Goal: Task Accomplishment & Management: Use online tool/utility

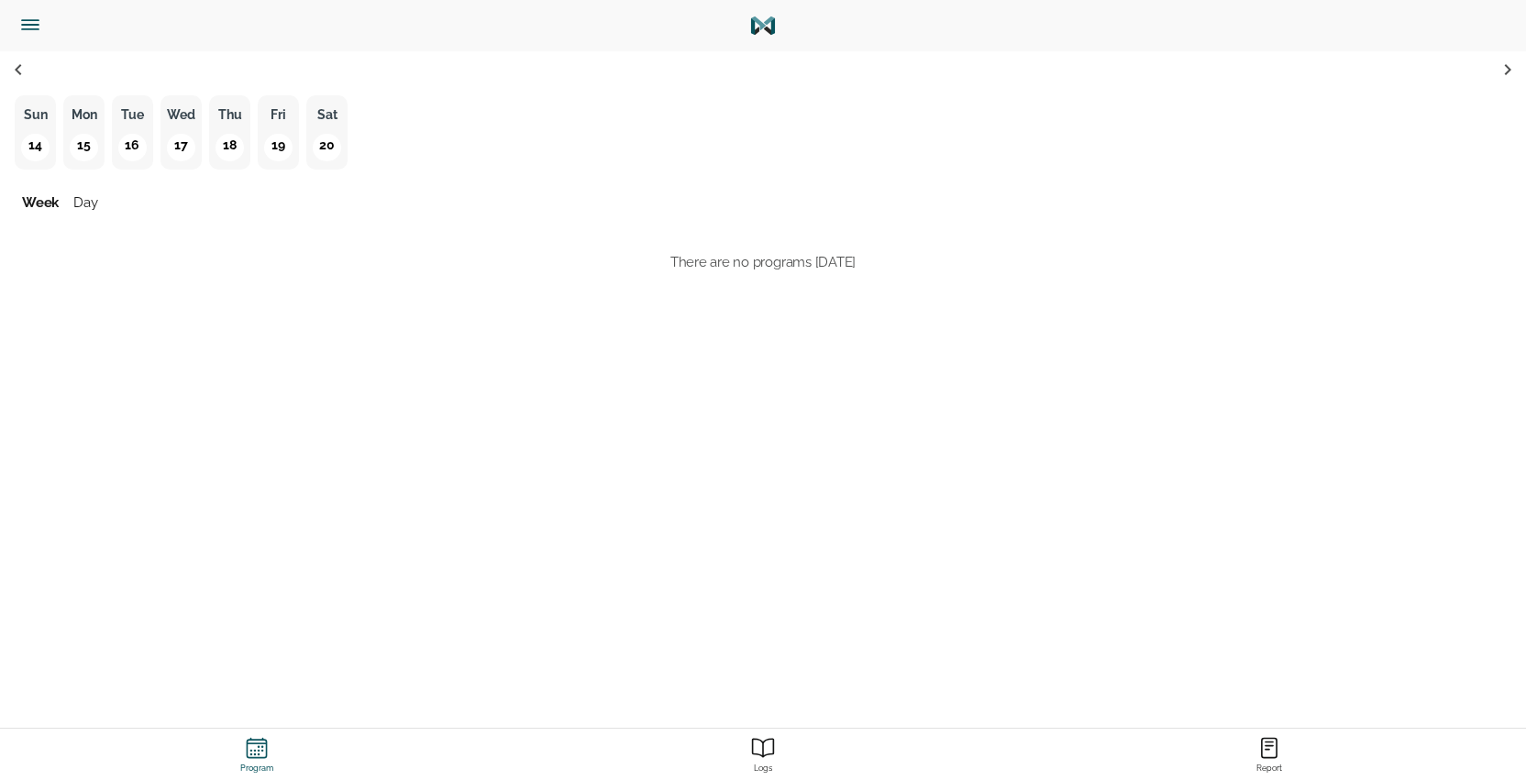
click at [136, 126] on p "Tue" at bounding box center [132, 115] width 30 height 23
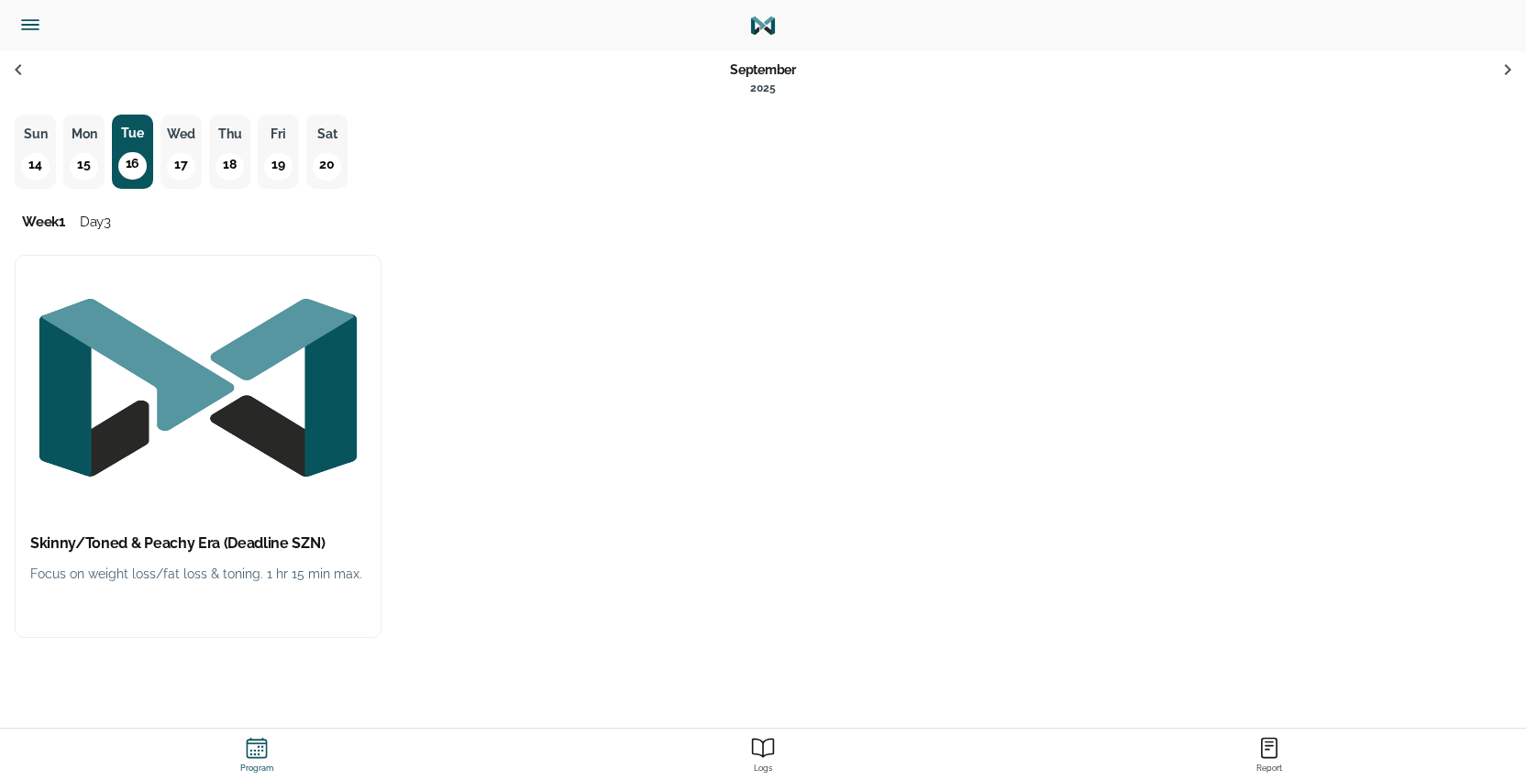
click at [287, 596] on div "Skinny/Toned & Peachy Era (Deadline SZN) Focus on weight loss/fat loss & toning…" at bounding box center [198, 564] width 365 height 88
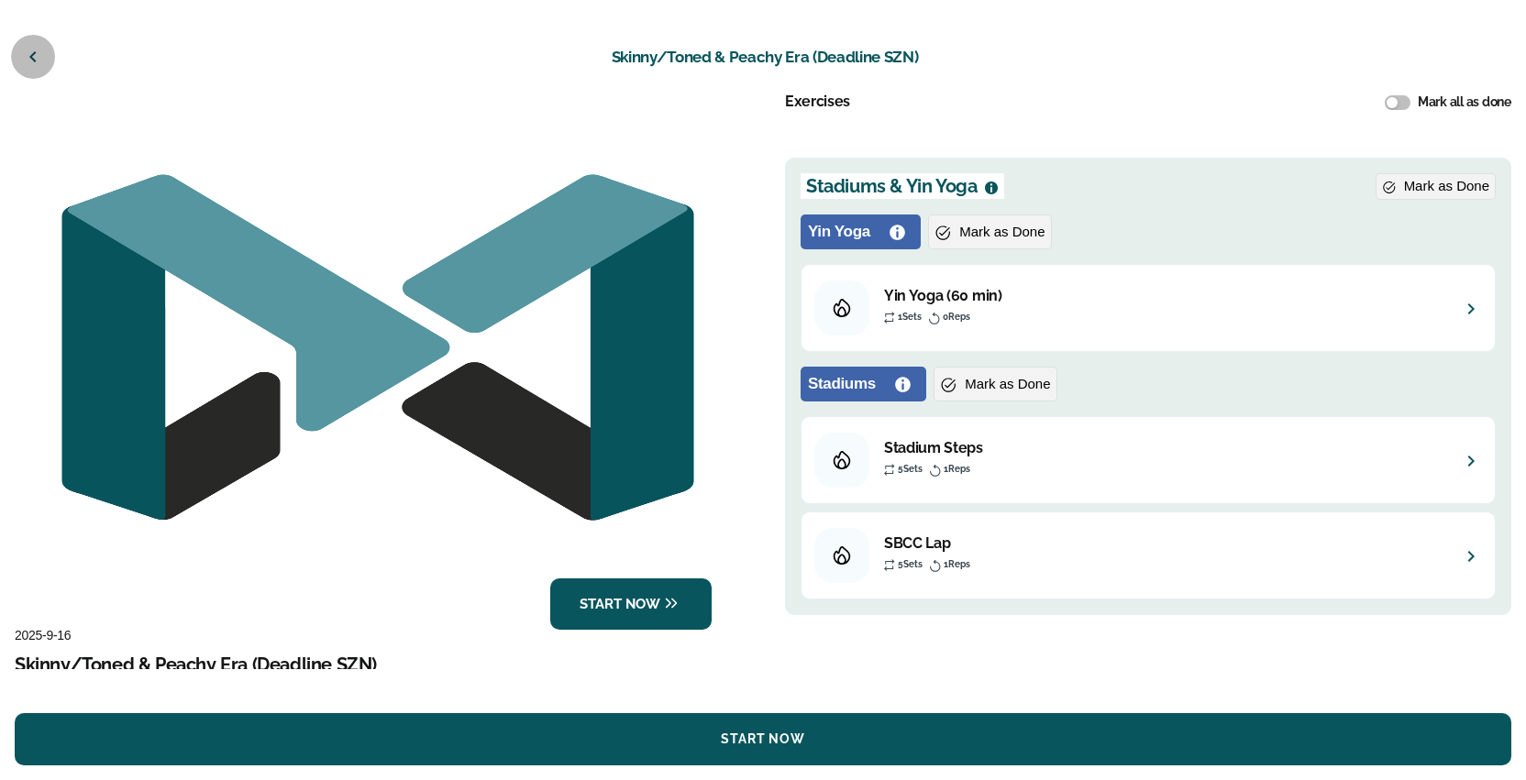
click at [42, 71] on button "button" at bounding box center [33, 57] width 44 height 44
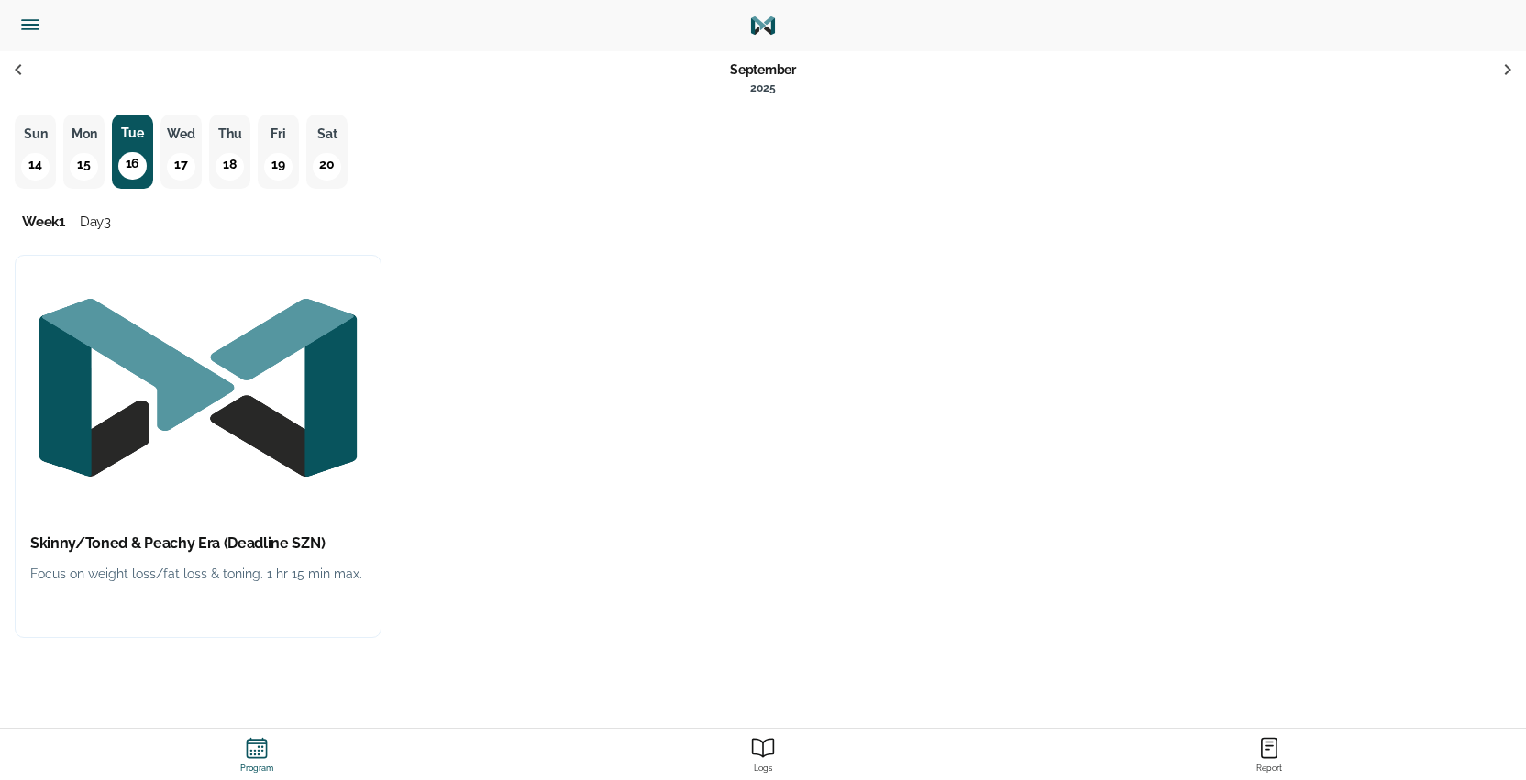
click at [18, 22] on icon "Menu" at bounding box center [30, 25] width 24 height 24
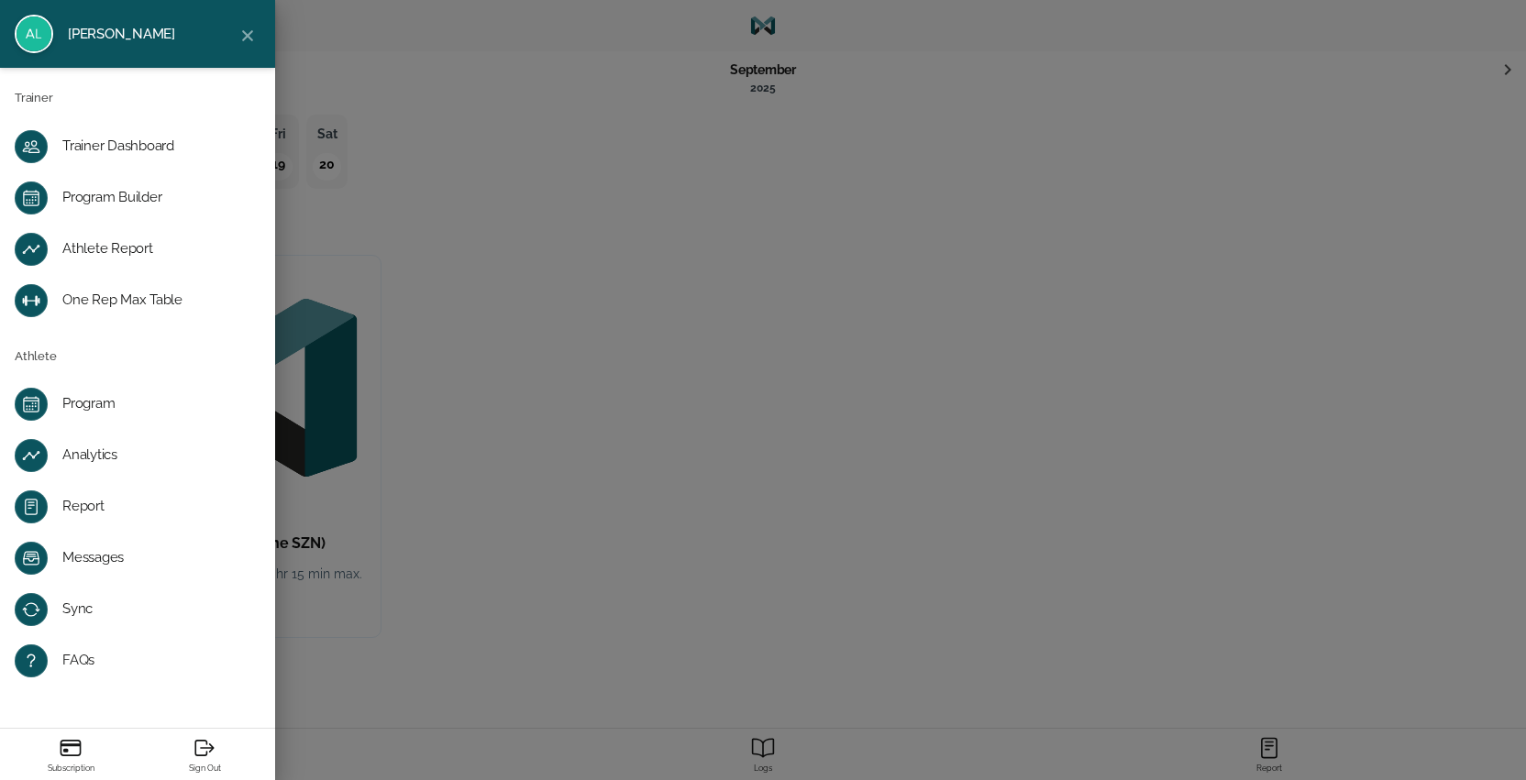
click at [153, 147] on div "Trainer Dashboard" at bounding box center [152, 147] width 180 height 18
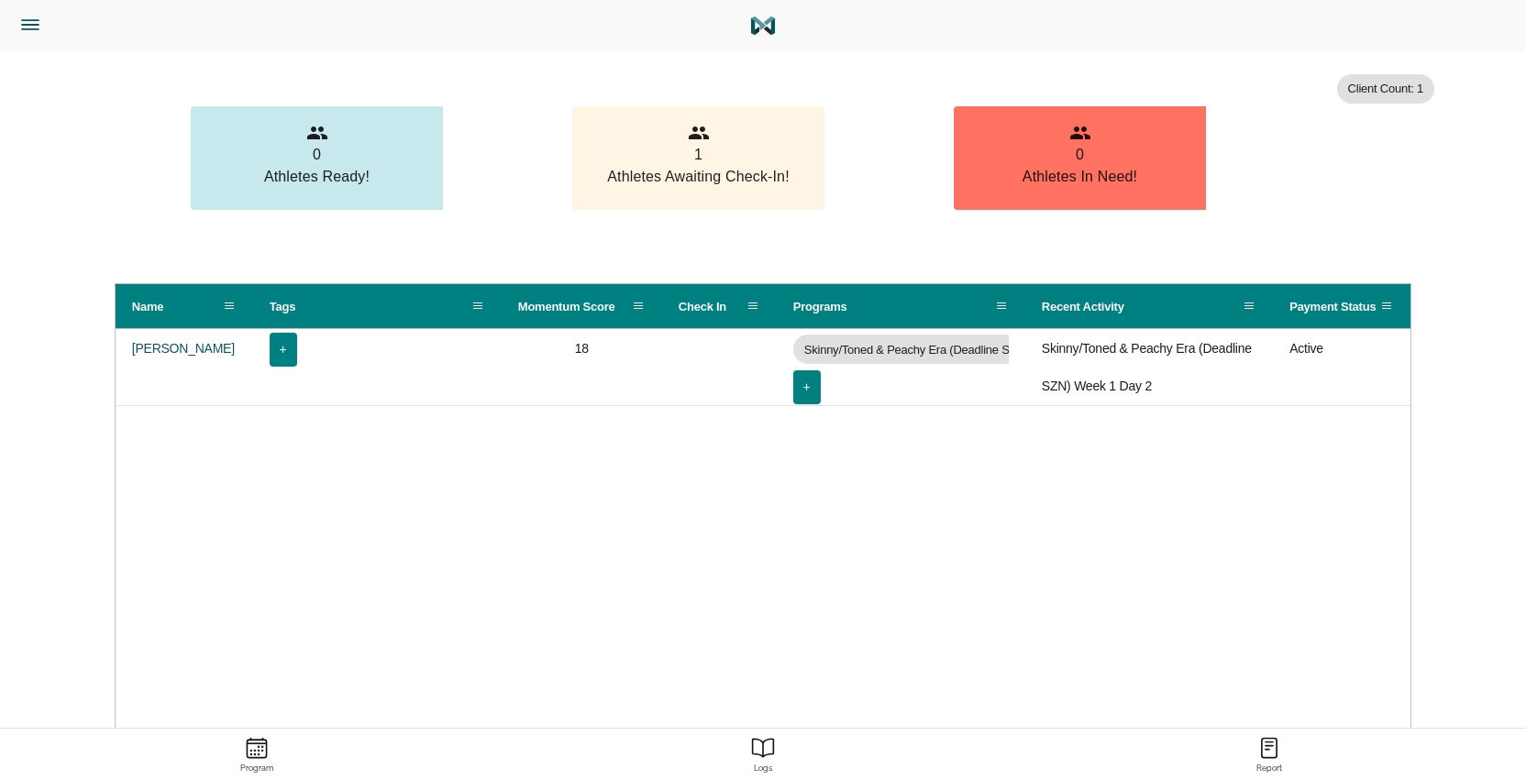
click at [17, 14] on button "Trainer Dashboard" at bounding box center [109, 25] width 205 height 51
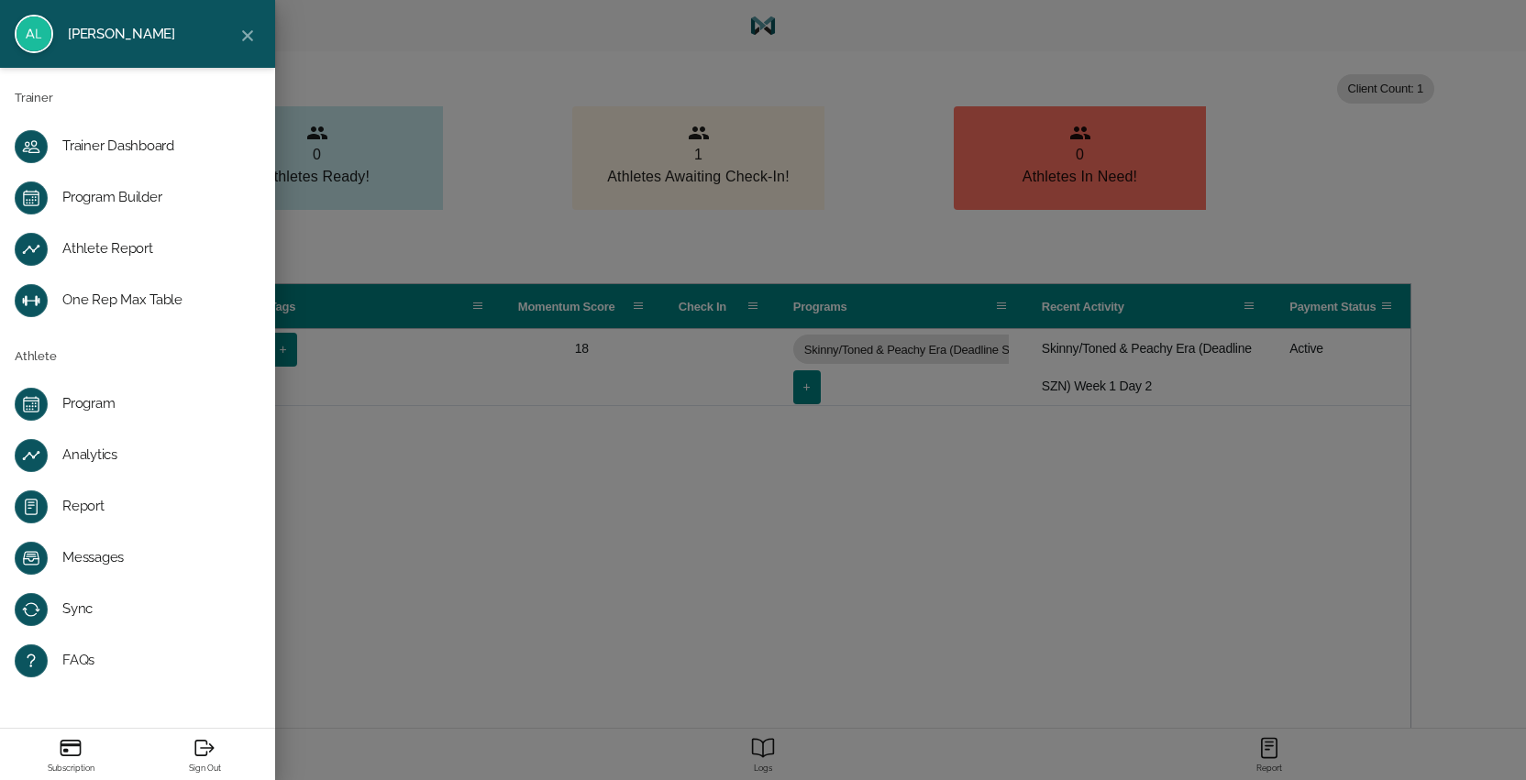
click at [83, 192] on div "Program Builder" at bounding box center [152, 198] width 180 height 18
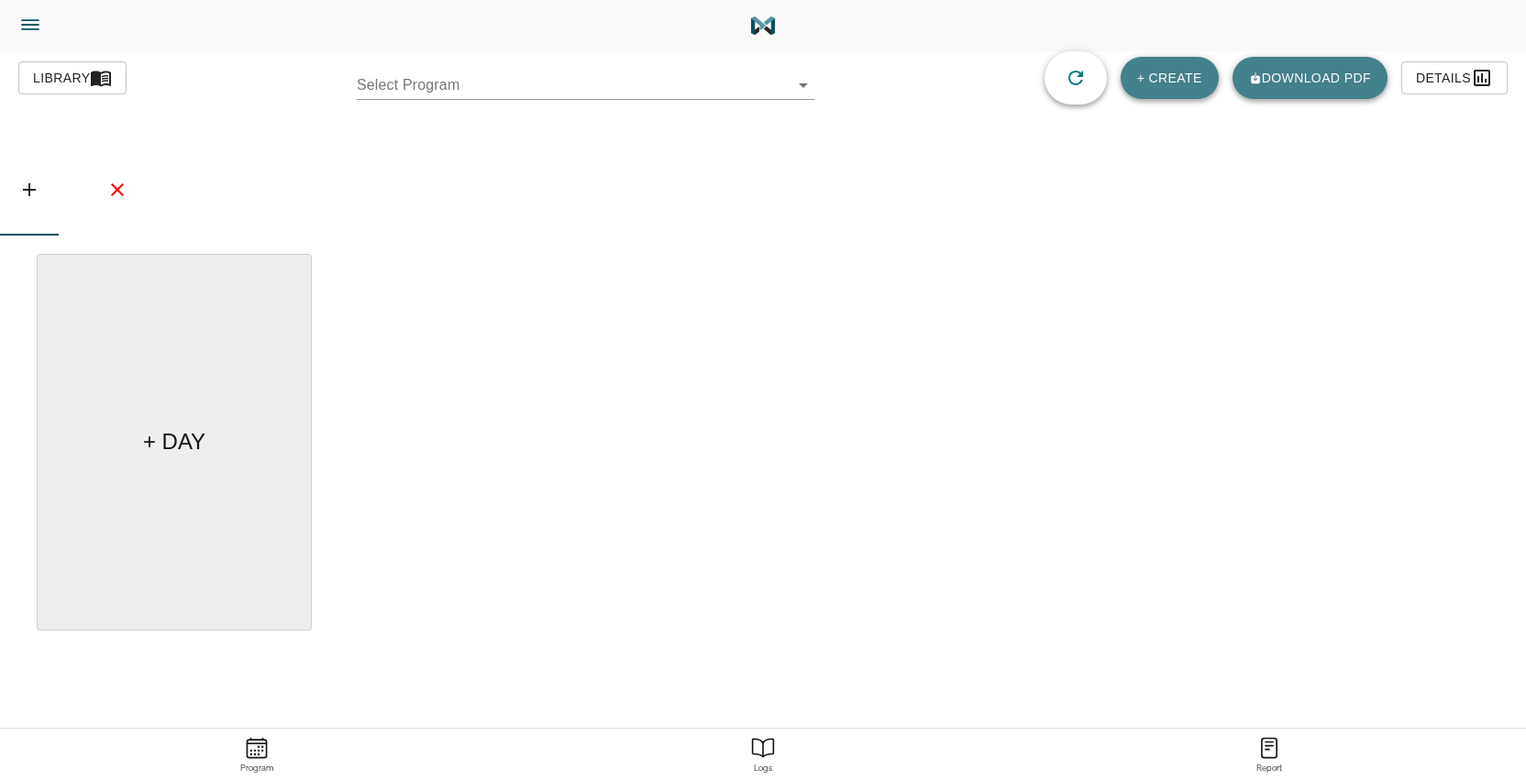
click at [503, 78] on body "[PERSON_NAME] Trainer Trainer Dashboard Program Builder Athlete Report One Rep …" at bounding box center [763, 441] width 1526 height 883
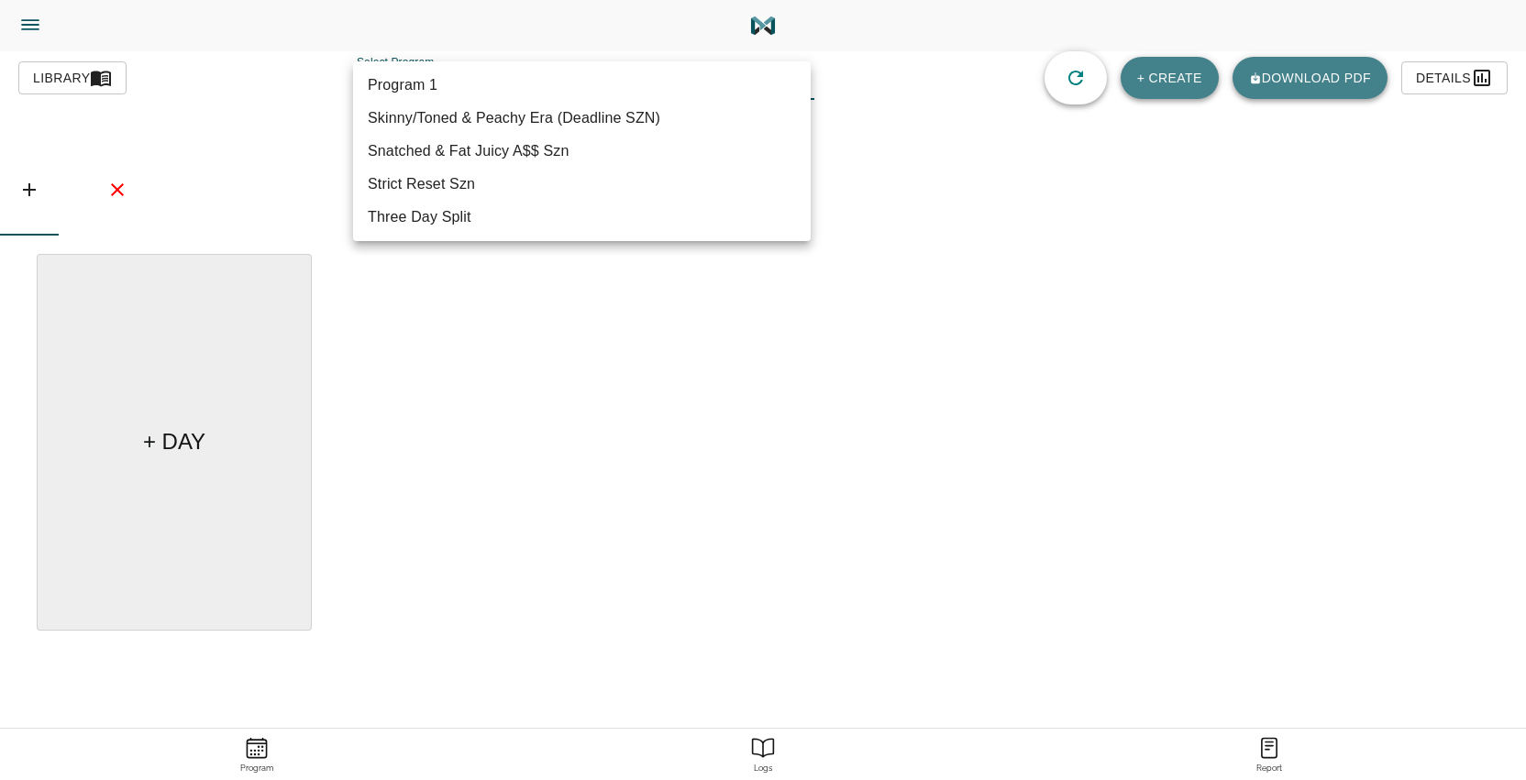
click at [523, 127] on li "Skinny/Toned & Peachy Era (Deadline SZN)" at bounding box center [581, 118] width 457 height 33
type input "619"
type input "Skinny/Toned & Peachy Era (Deadline SZN)"
type textarea "Focus on weight loss/fat loss & toning. 1 hr 15 min max."
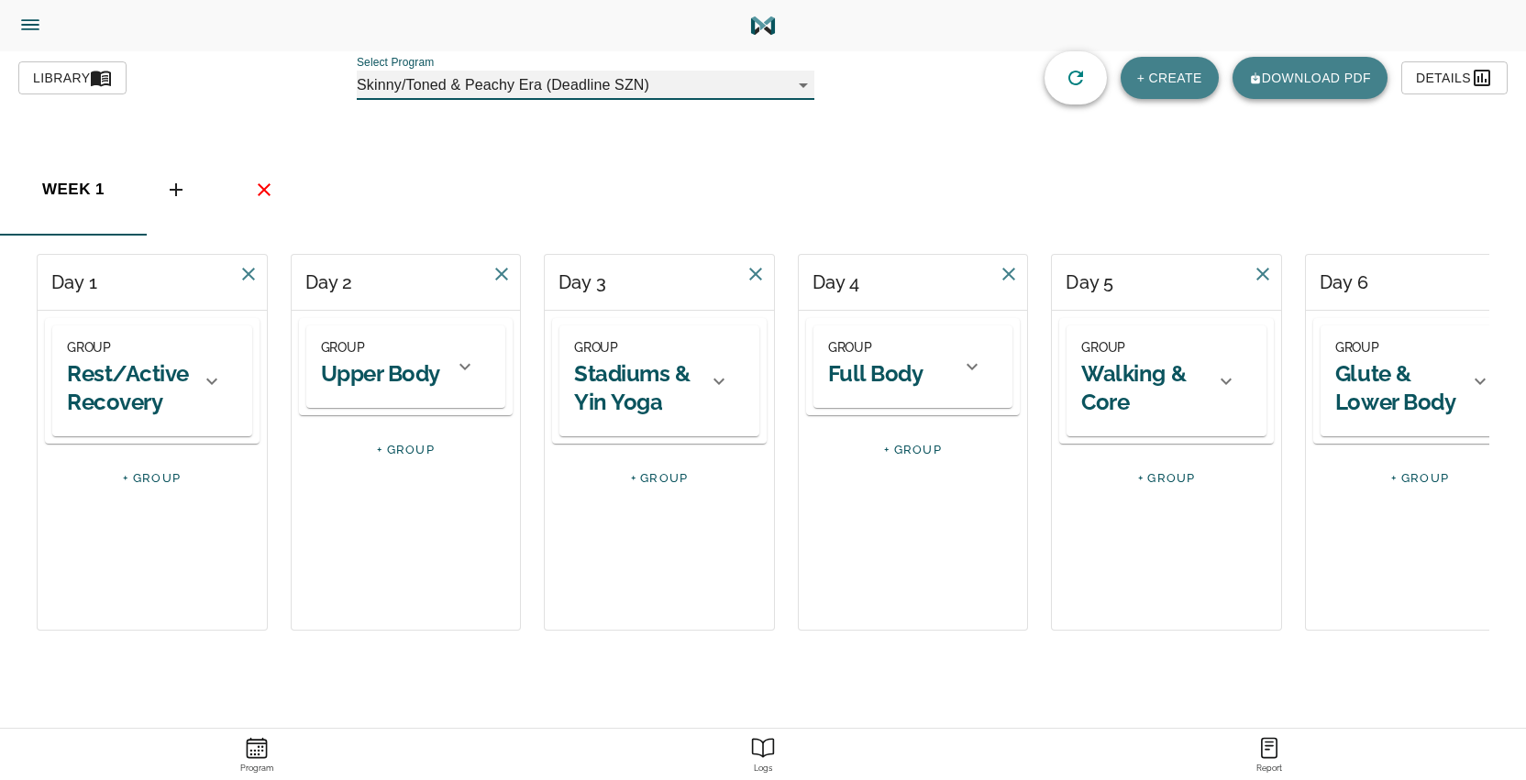
click at [657, 383] on h2 "Stadiums & Yin Yoga" at bounding box center [635, 387] width 123 height 57
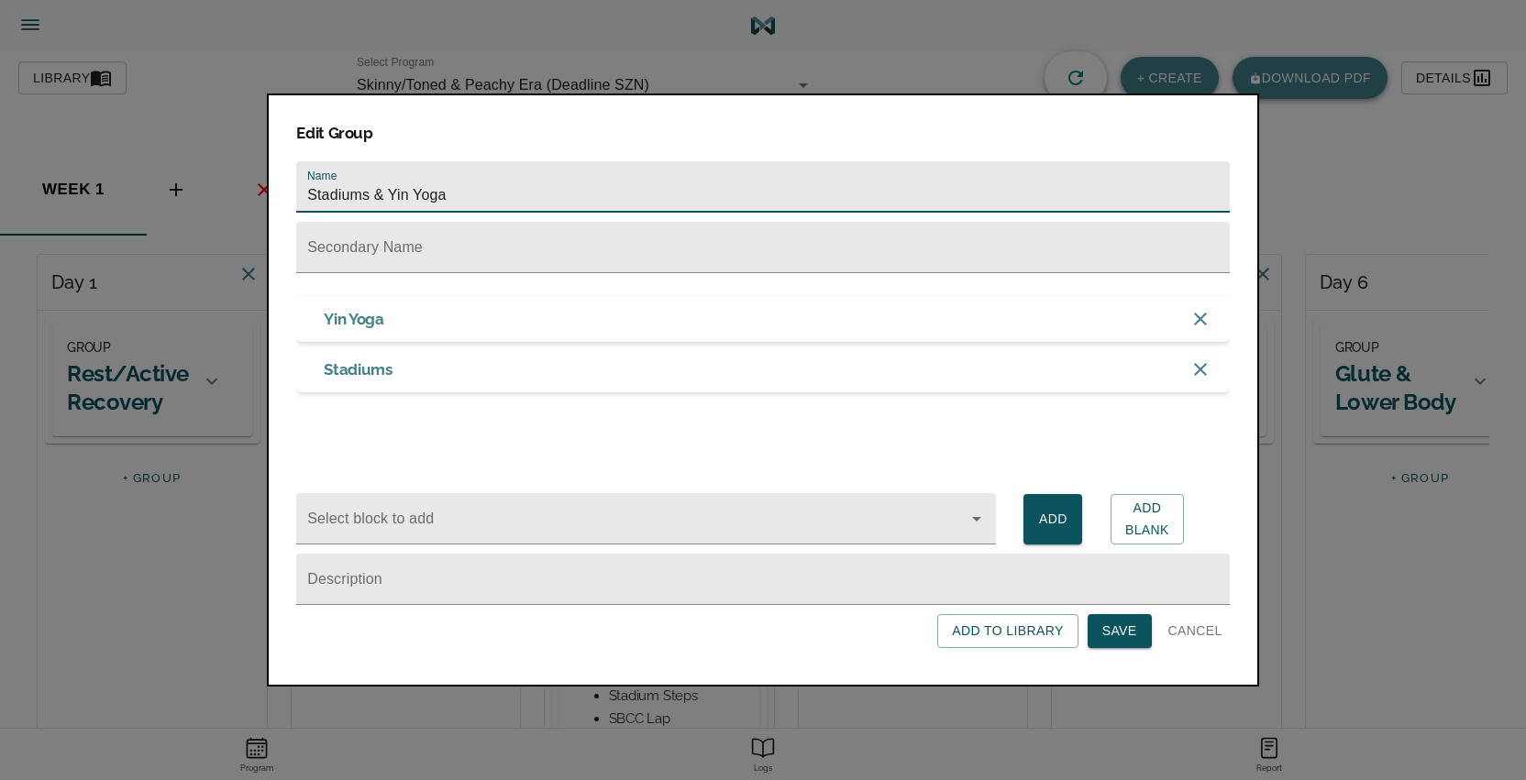
click at [390, 192] on input "Stadiums & Yin Yoga" at bounding box center [762, 186] width 933 height 51
click at [1207, 377] on icon "button" at bounding box center [1200, 369] width 22 height 22
type input "Yin Yoga"
click at [1130, 630] on span "Save" at bounding box center [1119, 631] width 35 height 23
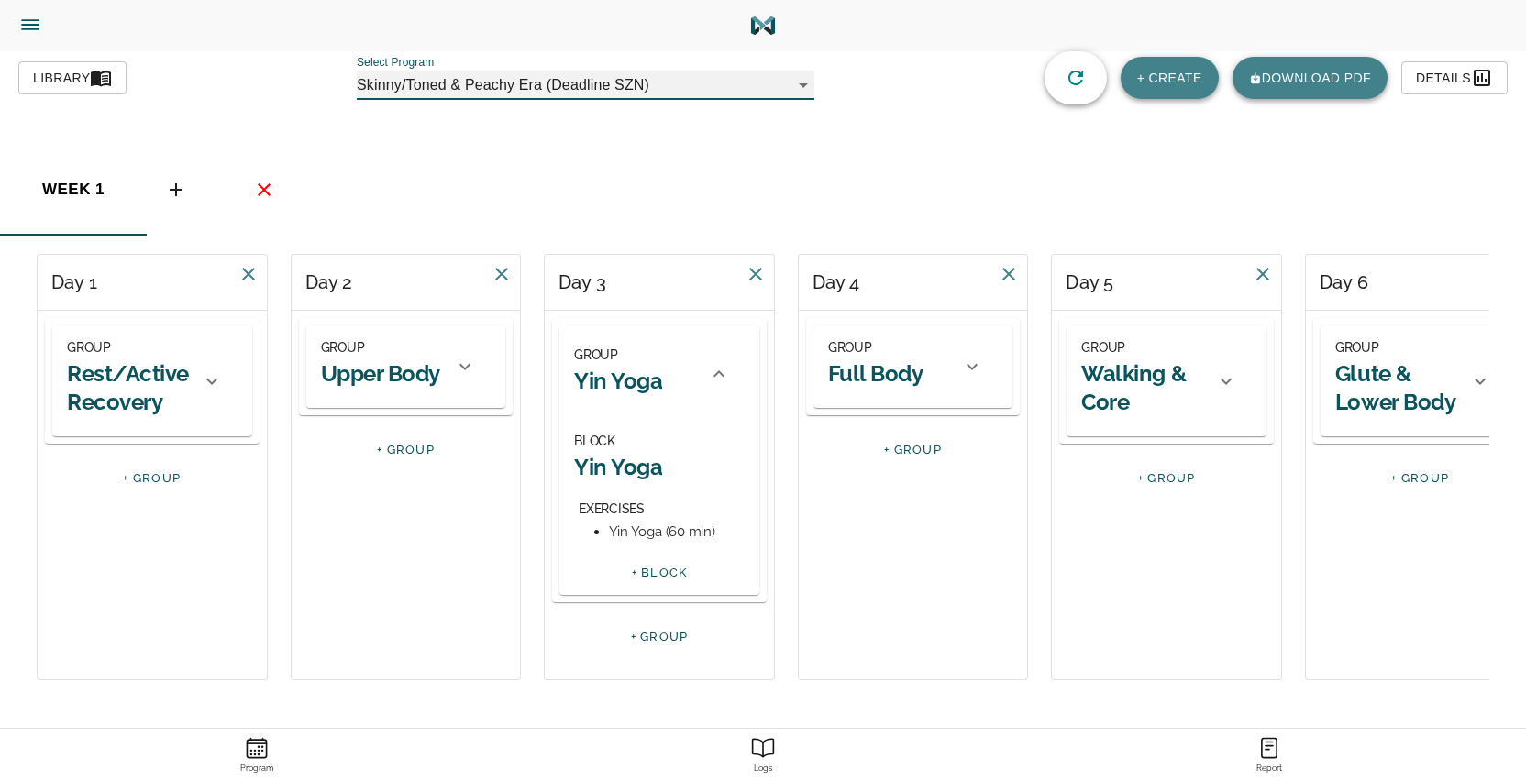
click at [910, 377] on h2 "Full Body" at bounding box center [875, 373] width 95 height 28
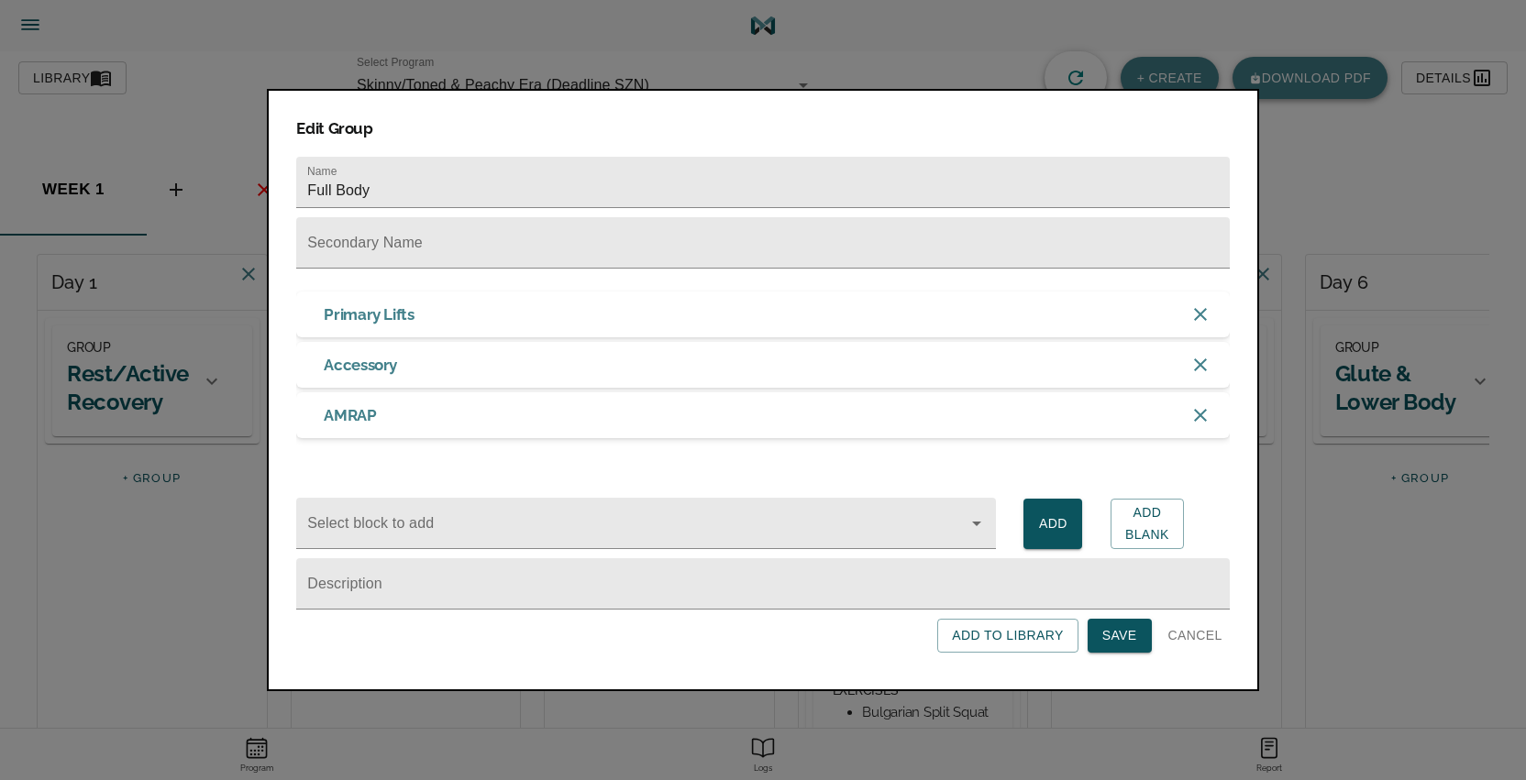
click at [1193, 640] on span "Cancel" at bounding box center [1195, 635] width 54 height 23
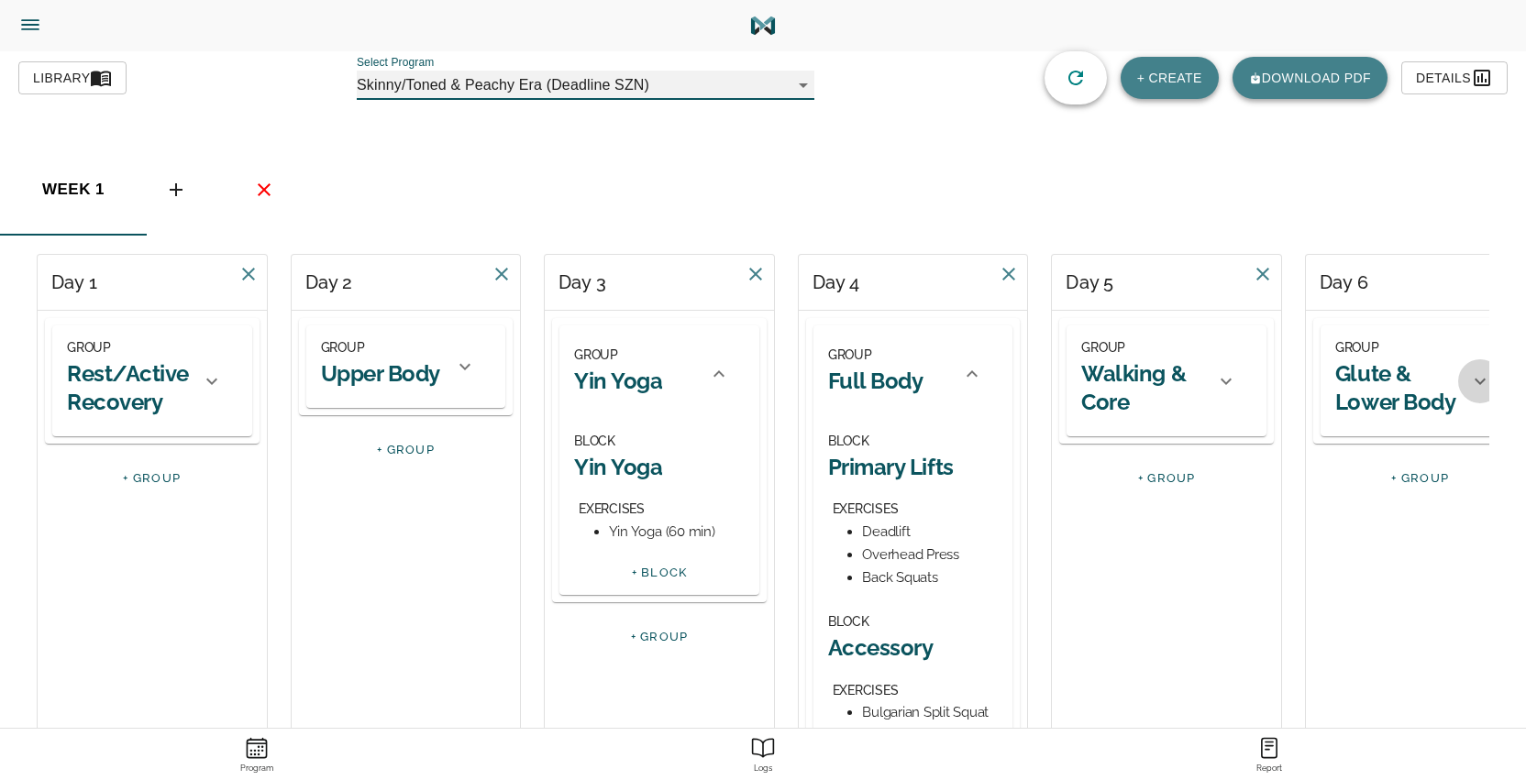
click at [1472, 386] on icon at bounding box center [1480, 381] width 22 height 22
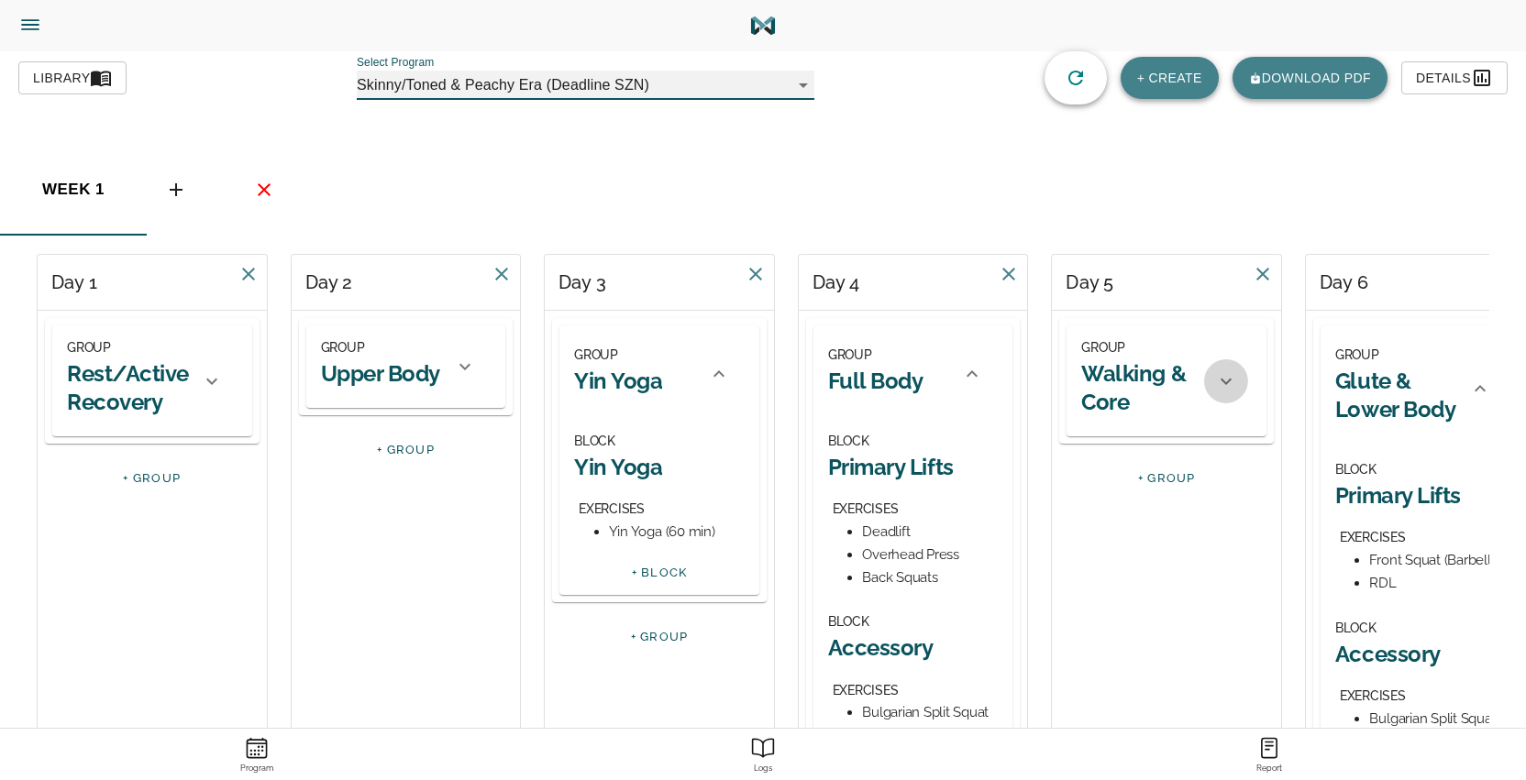
click at [1219, 384] on icon at bounding box center [1226, 381] width 22 height 22
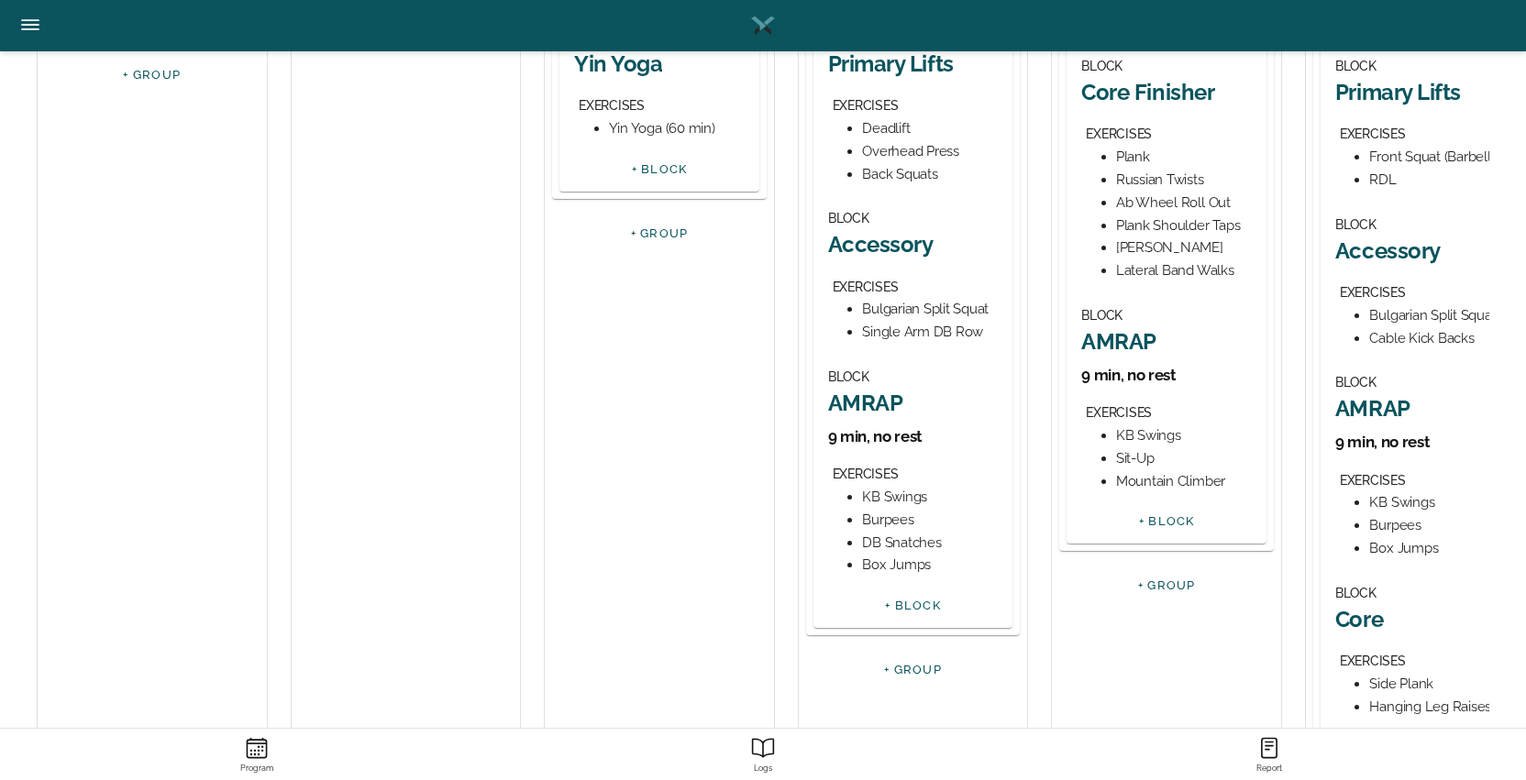
scroll to position [92, 0]
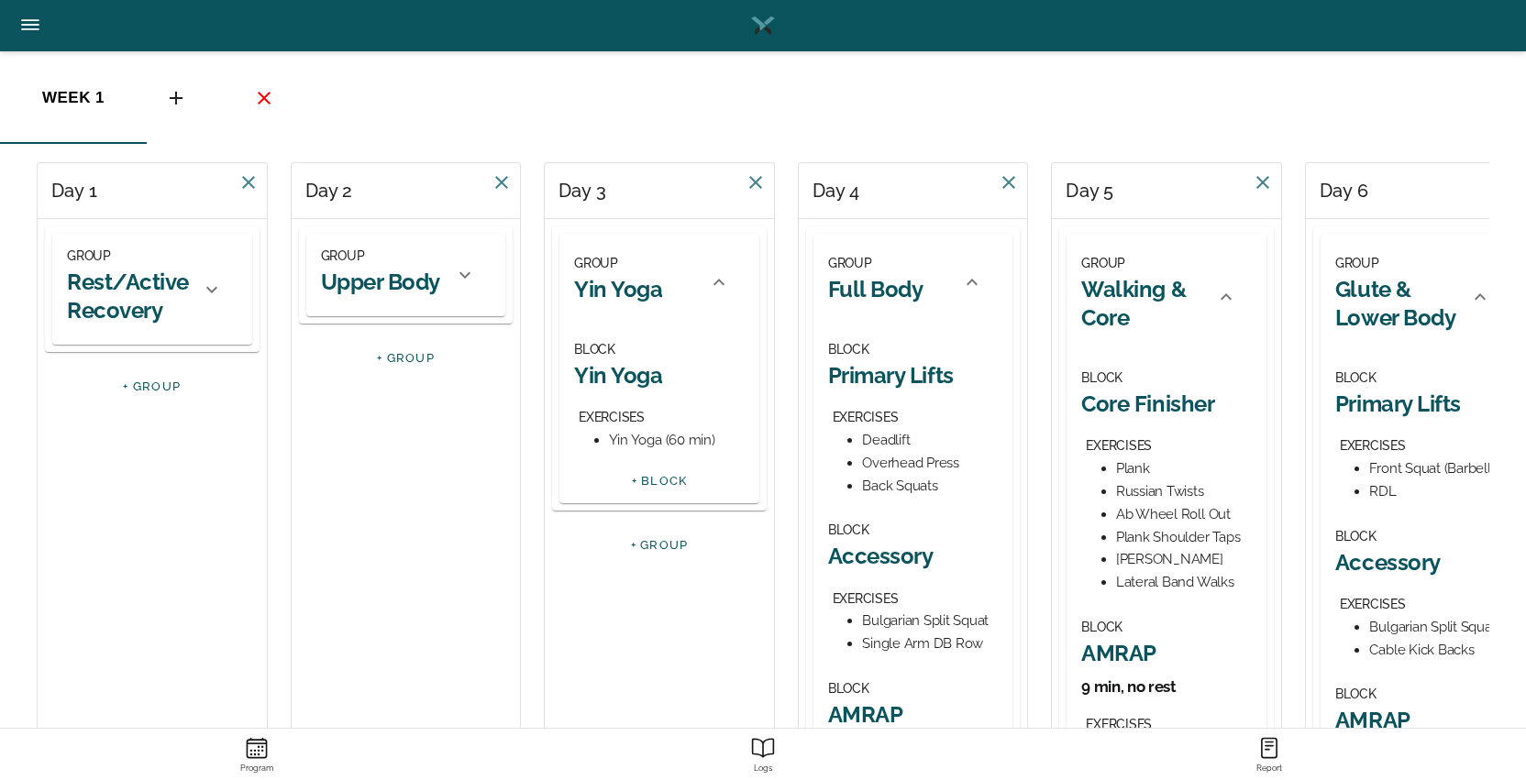
click at [456, 275] on icon at bounding box center [465, 275] width 22 height 22
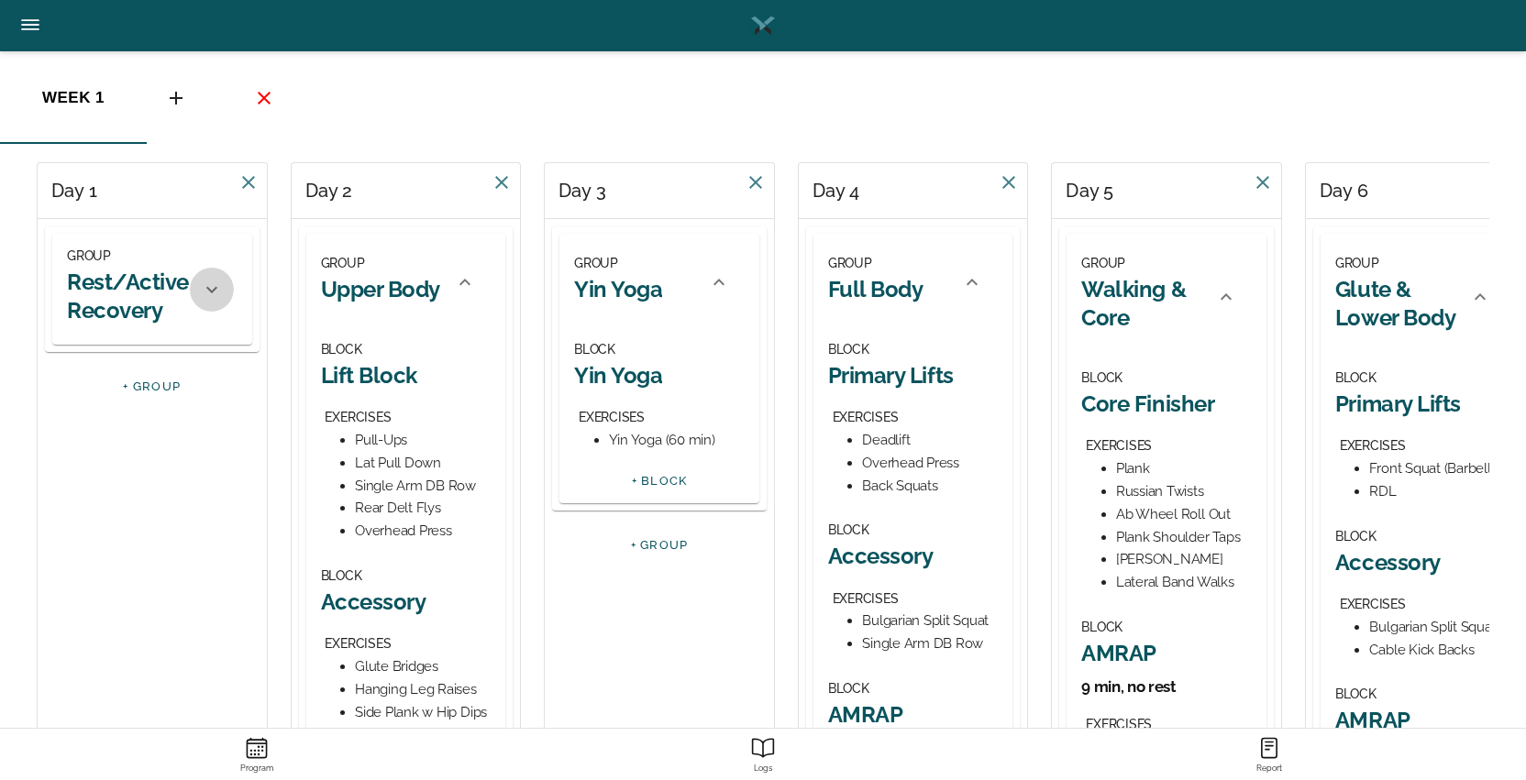
click at [215, 285] on icon at bounding box center [212, 290] width 22 height 22
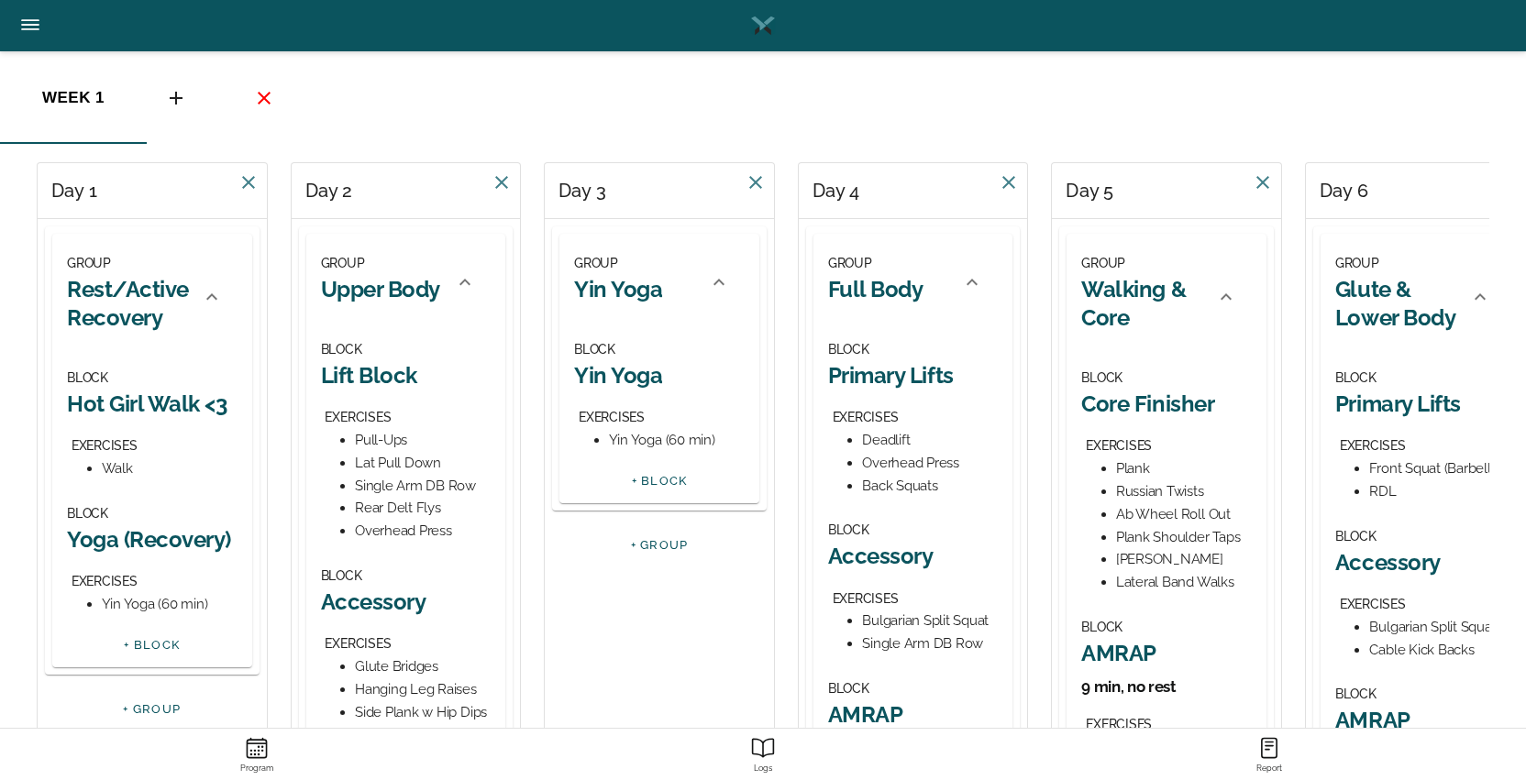
click at [1396, 116] on div "week 1" at bounding box center [763, 98] width 1526 height 92
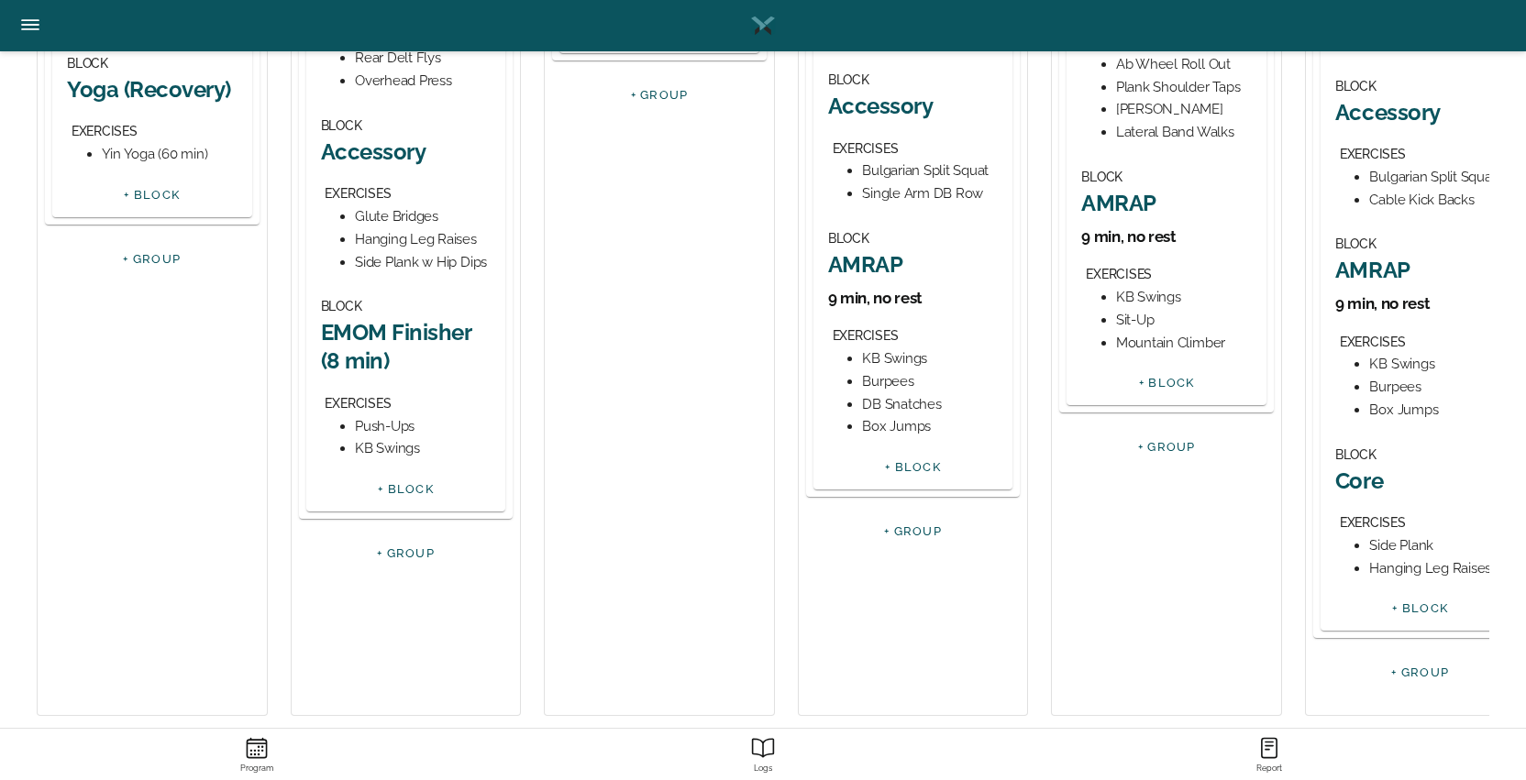
scroll to position [563, 0]
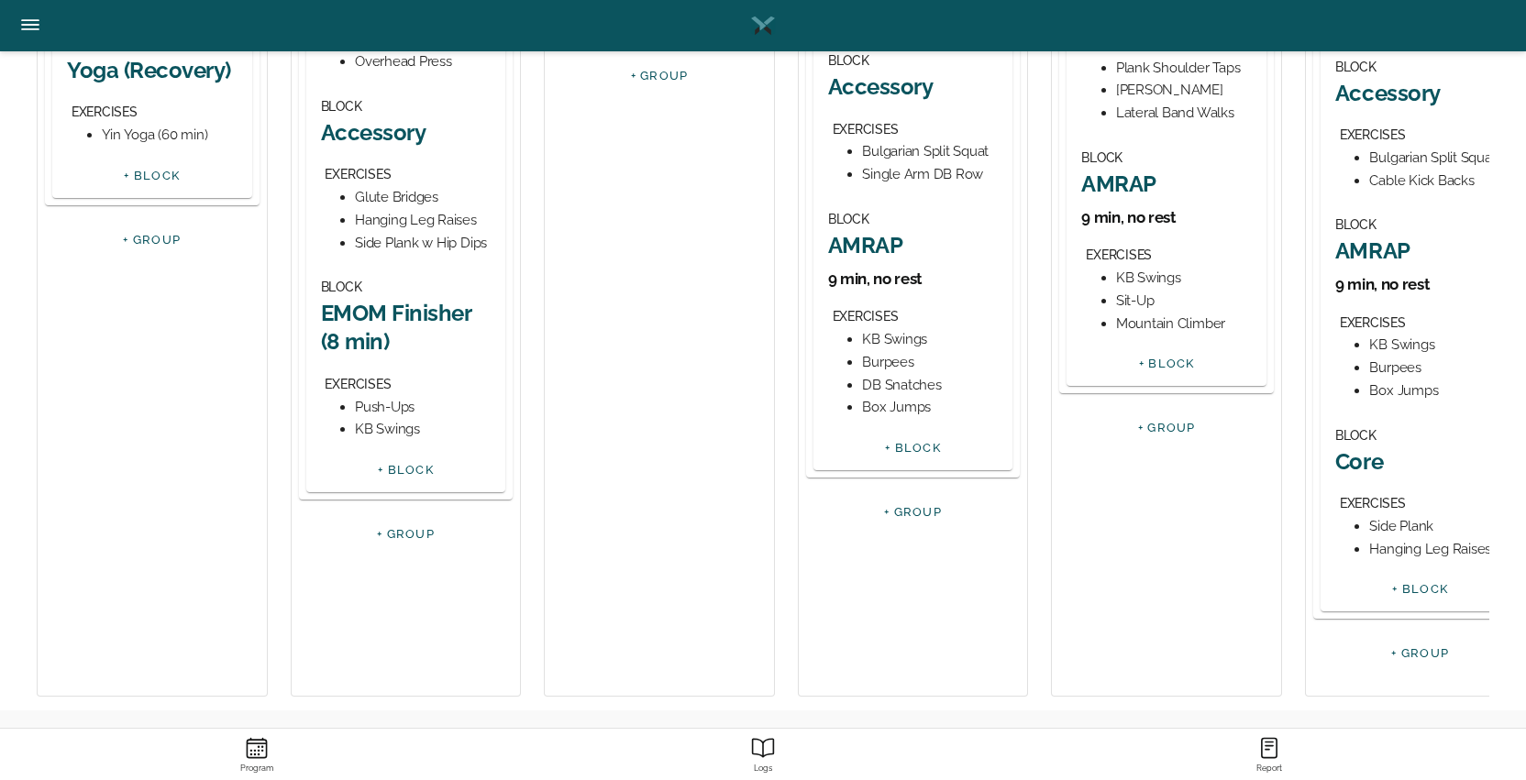
drag, startPoint x: 1168, startPoint y: 703, endPoint x: 1217, endPoint y: 706, distance: 48.7
click at [1217, 706] on div "Day 1 GROUP Rest/Active Recovery BLOCK Hot Girl Walk <3 EXERCISES Walk BLOCK Yo…" at bounding box center [763, 202] width 1452 height 1018
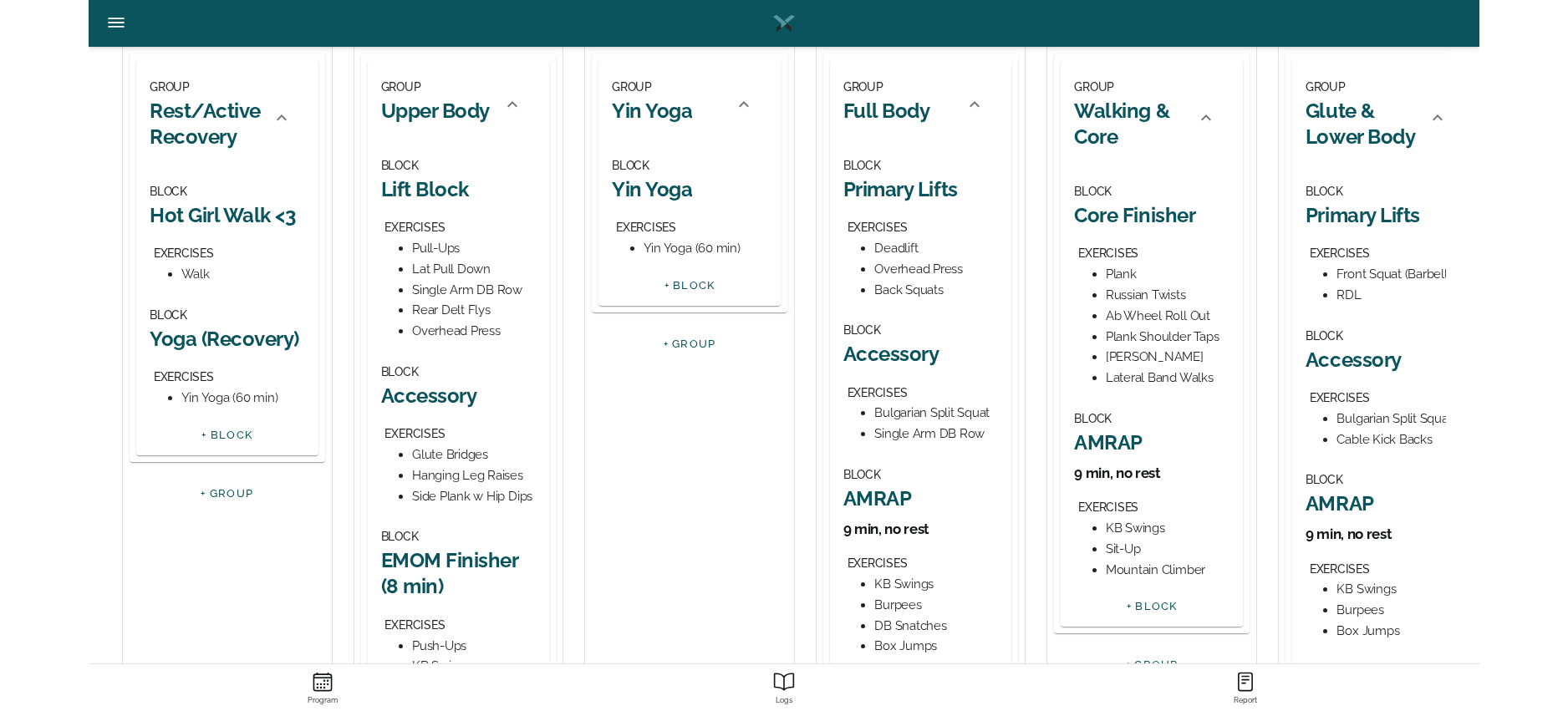
scroll to position [0, 0]
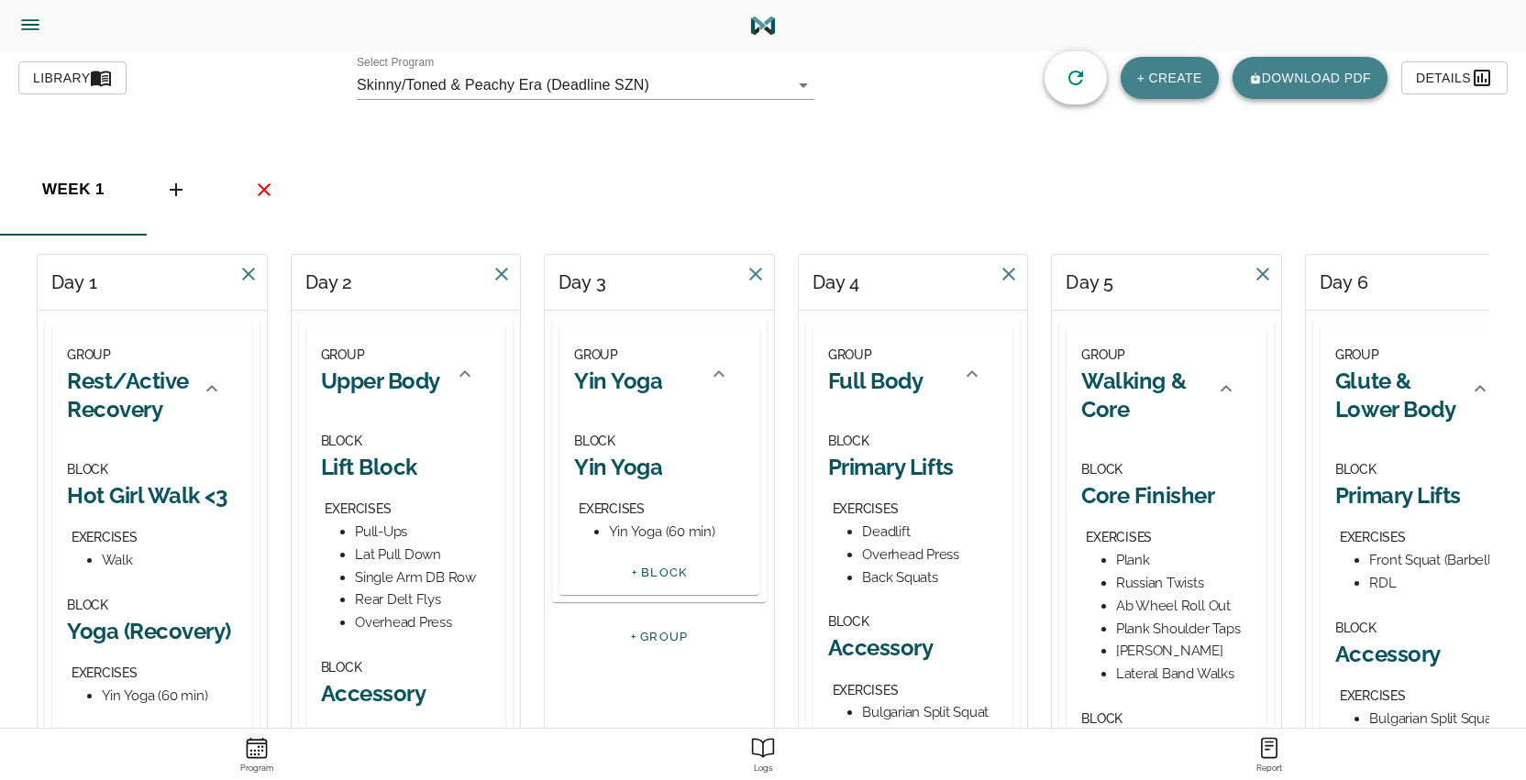
drag, startPoint x: 1401, startPoint y: 211, endPoint x: 1218, endPoint y: 226, distance: 183.9
click at [1218, 226] on div "week 1" at bounding box center [763, 190] width 1526 height 92
drag, startPoint x: 1427, startPoint y: 290, endPoint x: 1379, endPoint y: 301, distance: 48.9
click at [1379, 301] on div "Day 6" at bounding box center [1420, 283] width 229 height 56
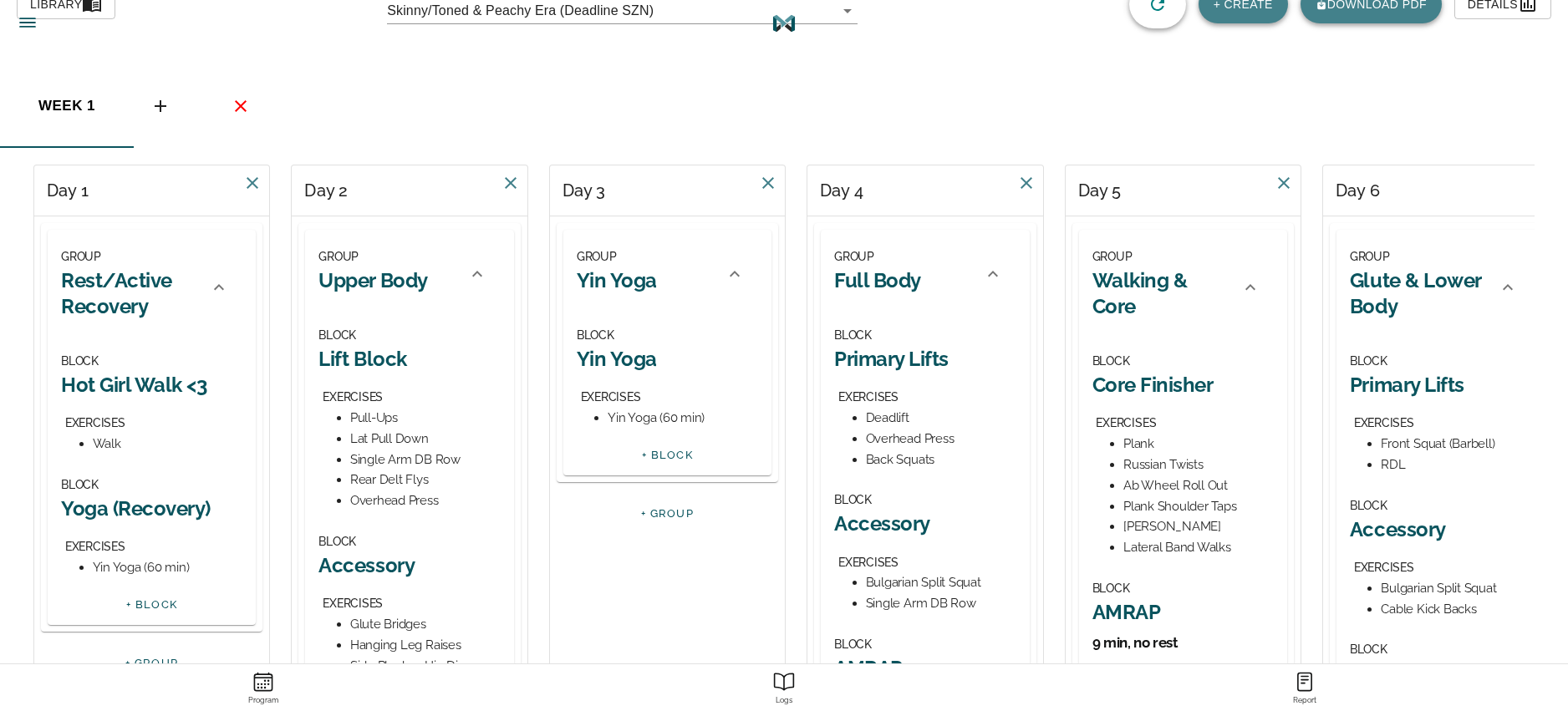
scroll to position [167, 0]
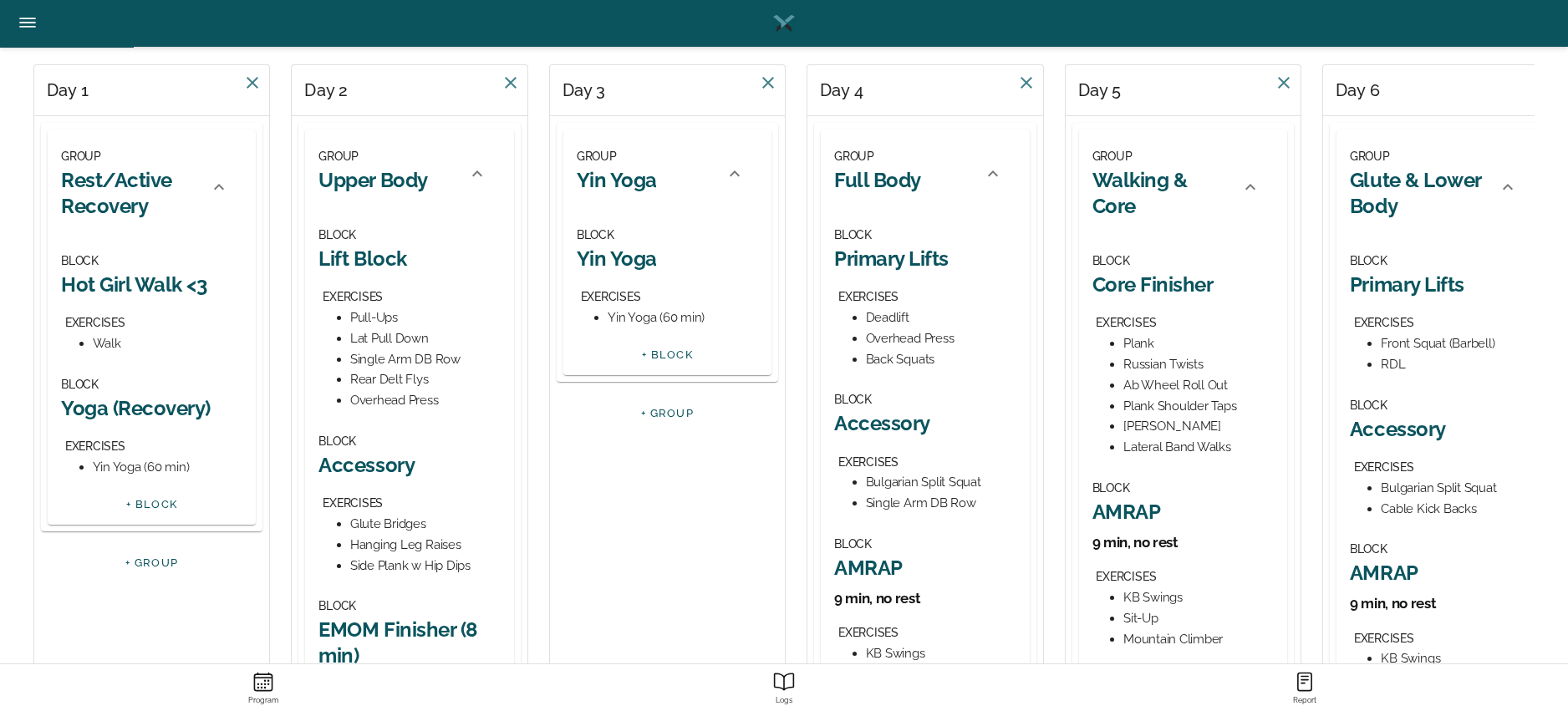
drag, startPoint x: 1499, startPoint y: 88, endPoint x: 1421, endPoint y: 91, distance: 78.1
click at [1390, 96] on div "Day 6" at bounding box center [1440, 91] width 235 height 51
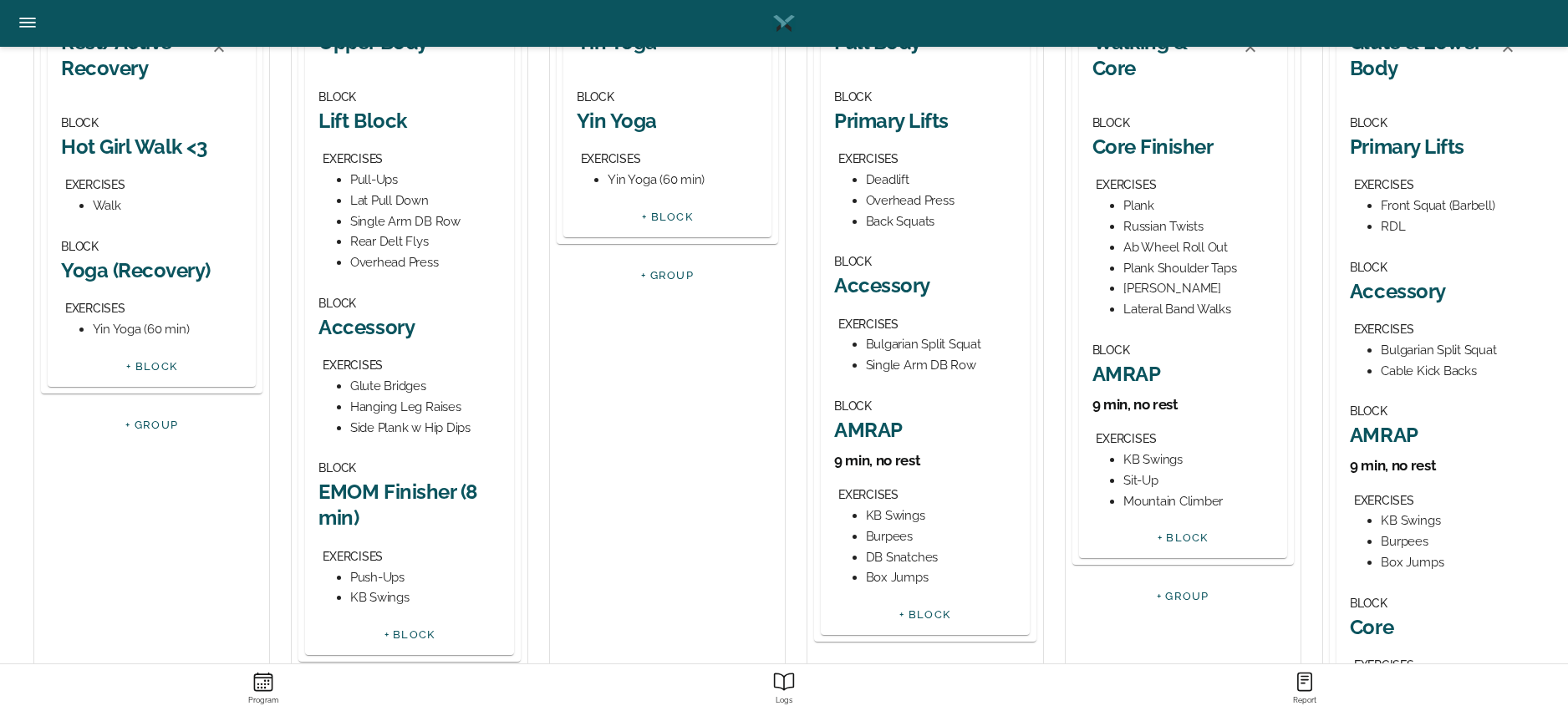
scroll to position [513, 0]
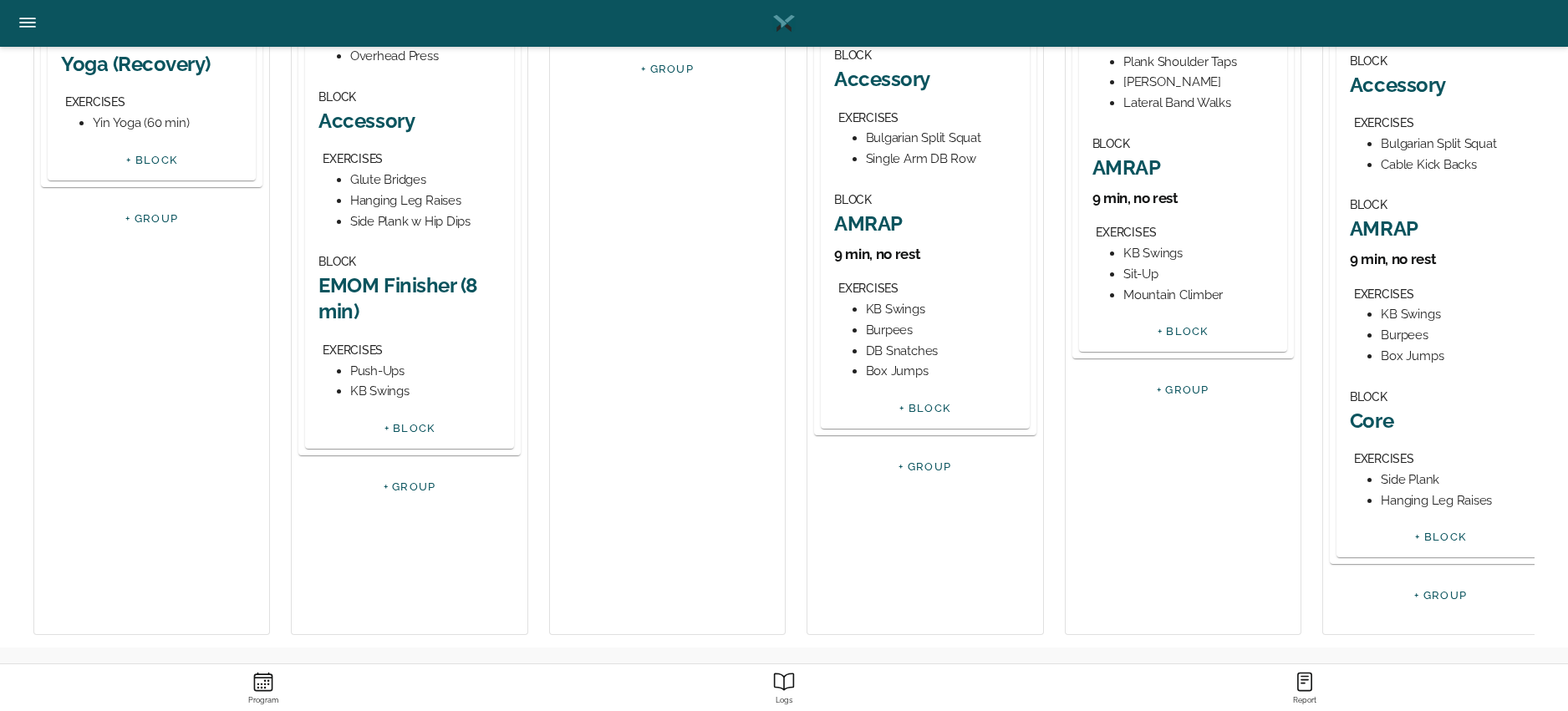
drag, startPoint x: 1271, startPoint y: 644, endPoint x: 1317, endPoint y: 644, distance: 46.0
click at [1317, 644] on div "Day 1 GROUP Rest/Active Recovery BLOCK Hot Girl Walk <3 EXERCISES Walk BLOCK Yo…" at bounding box center [784, 184] width 1501 height 928
click at [1367, 649] on div "Exercises blocks groups 30s Air Squats 30 Second Ski Erg Sprint 30s High Knees …" at bounding box center [784, 99] width 1568 height 1222
click at [1296, 654] on div "Exercises blocks groups 30s Air Squats 30 Second Ski Erg Sprint 30s High Knees …" at bounding box center [784, 99] width 1568 height 1222
click at [821, 651] on div "Exercises blocks groups 30s Air Squats 30 Second Ski Erg Sprint 30s High Knees …" at bounding box center [784, 99] width 1568 height 1222
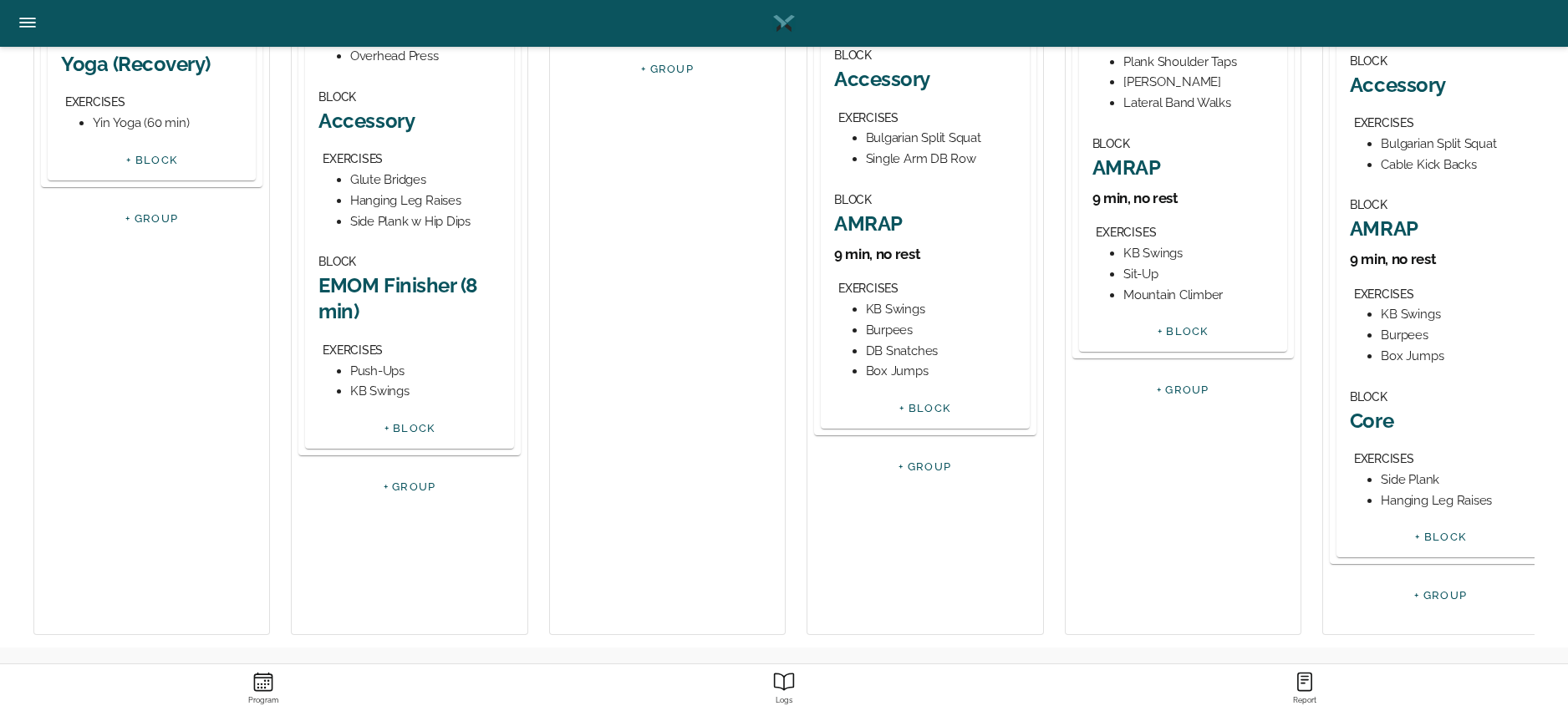
drag, startPoint x: 839, startPoint y: 651, endPoint x: 760, endPoint y: 643, distance: 79.4
click at [760, 643] on div "Exercises blocks groups 30s Air Squats 30 Second Ski Erg Sprint 30s High Knees …" at bounding box center [784, 99] width 1568 height 1222
click at [922, 641] on div "Day 1 GROUP Rest/Active Recovery BLOCK Hot Girl Walk <3 EXERCISES Walk BLOCK Yo…" at bounding box center [784, 184] width 1501 height 928
click at [1024, 648] on div "Day 1 GROUP Rest/Active Recovery BLOCK Hot Girl Walk <3 EXERCISES Walk BLOCK Yo…" at bounding box center [784, 184] width 1501 height 928
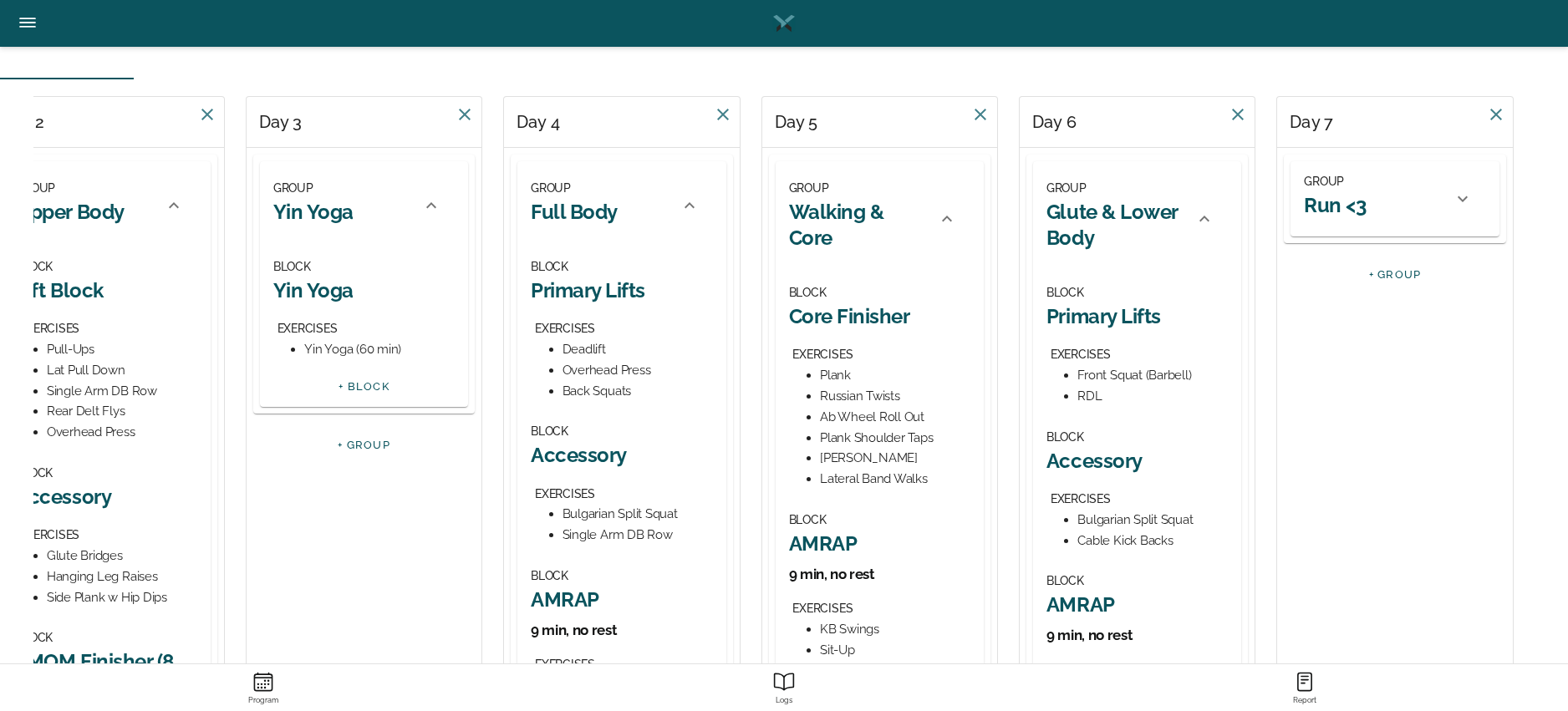
scroll to position [96, 0]
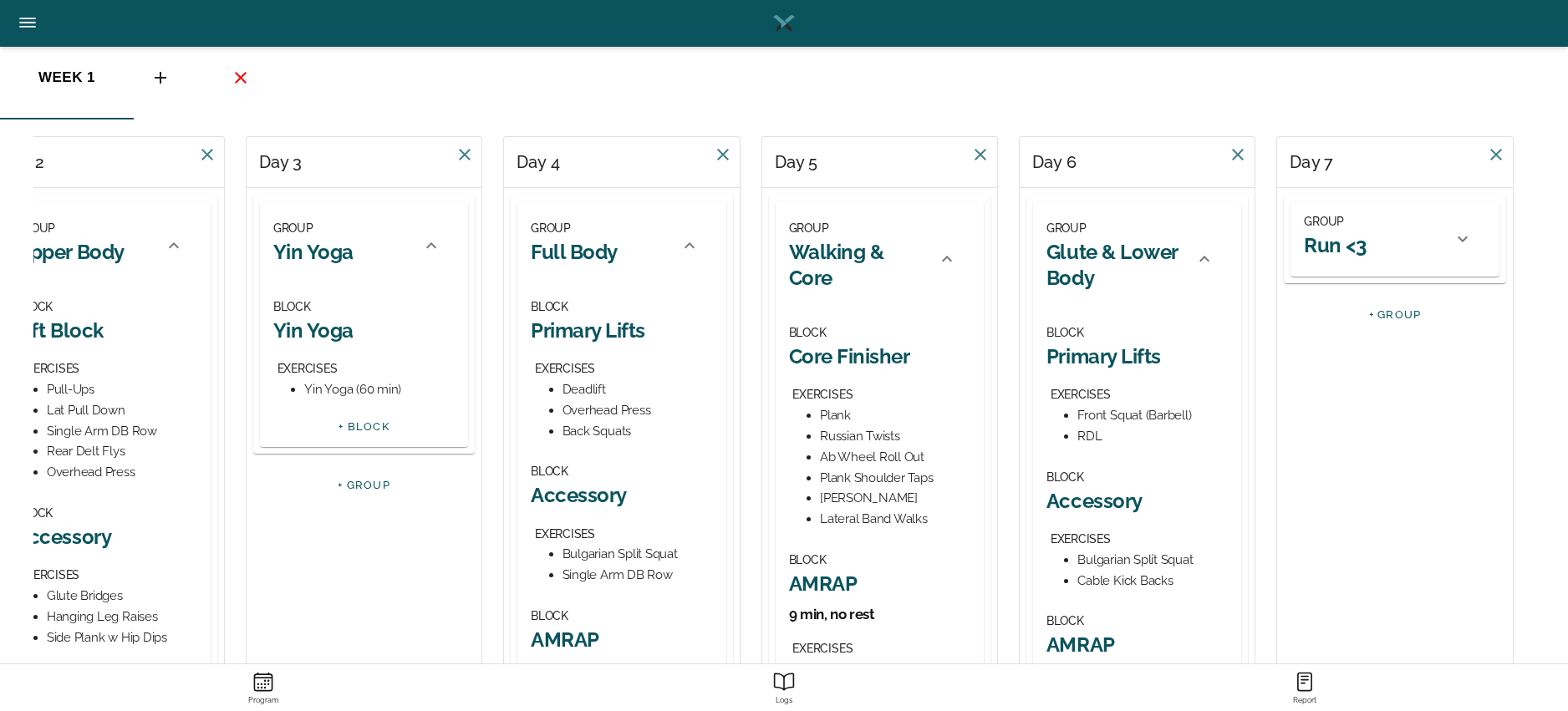
drag, startPoint x: 1384, startPoint y: 158, endPoint x: 1244, endPoint y: 180, distance: 141.7
click at [1380, 188] on div "Day 7 GROUP Run <3 BLOCK Morning Run <3 EXERCISES 4 Mile Run + BLOCK + GROUP" at bounding box center [1394, 593] width 236 height 915
drag, startPoint x: 1125, startPoint y: 157, endPoint x: 1135, endPoint y: 176, distance: 21.5
click at [1128, 187] on div "Day 6" at bounding box center [1138, 162] width 235 height 51
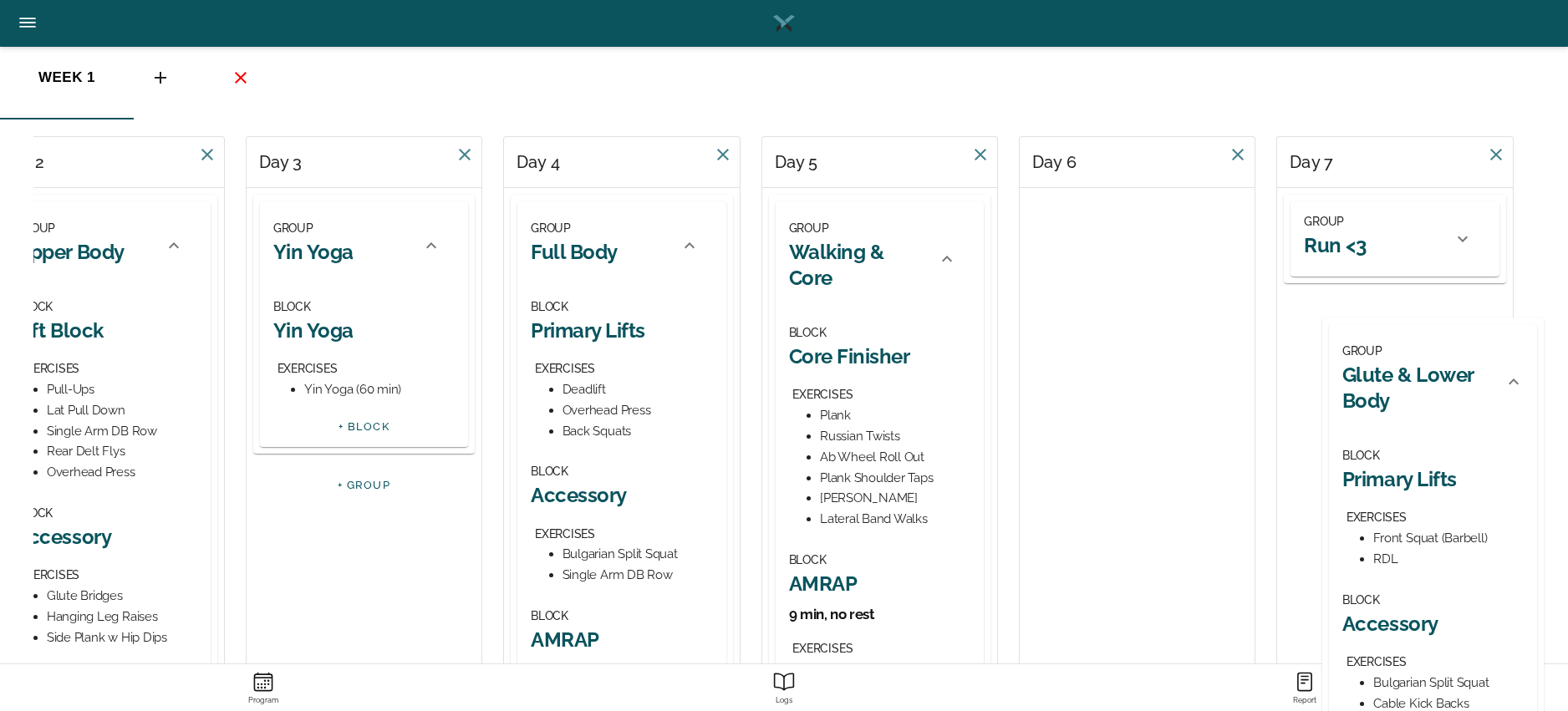
drag, startPoint x: 1120, startPoint y: 225, endPoint x: 1418, endPoint y: 346, distance: 321.6
click at [1390, 346] on div "Day 1 GROUP Rest/Active Recovery BLOCK Hot Girl Walk <3 EXERCISES Walk BLOCK Yo…" at bounding box center [784, 644] width 1501 height 1016
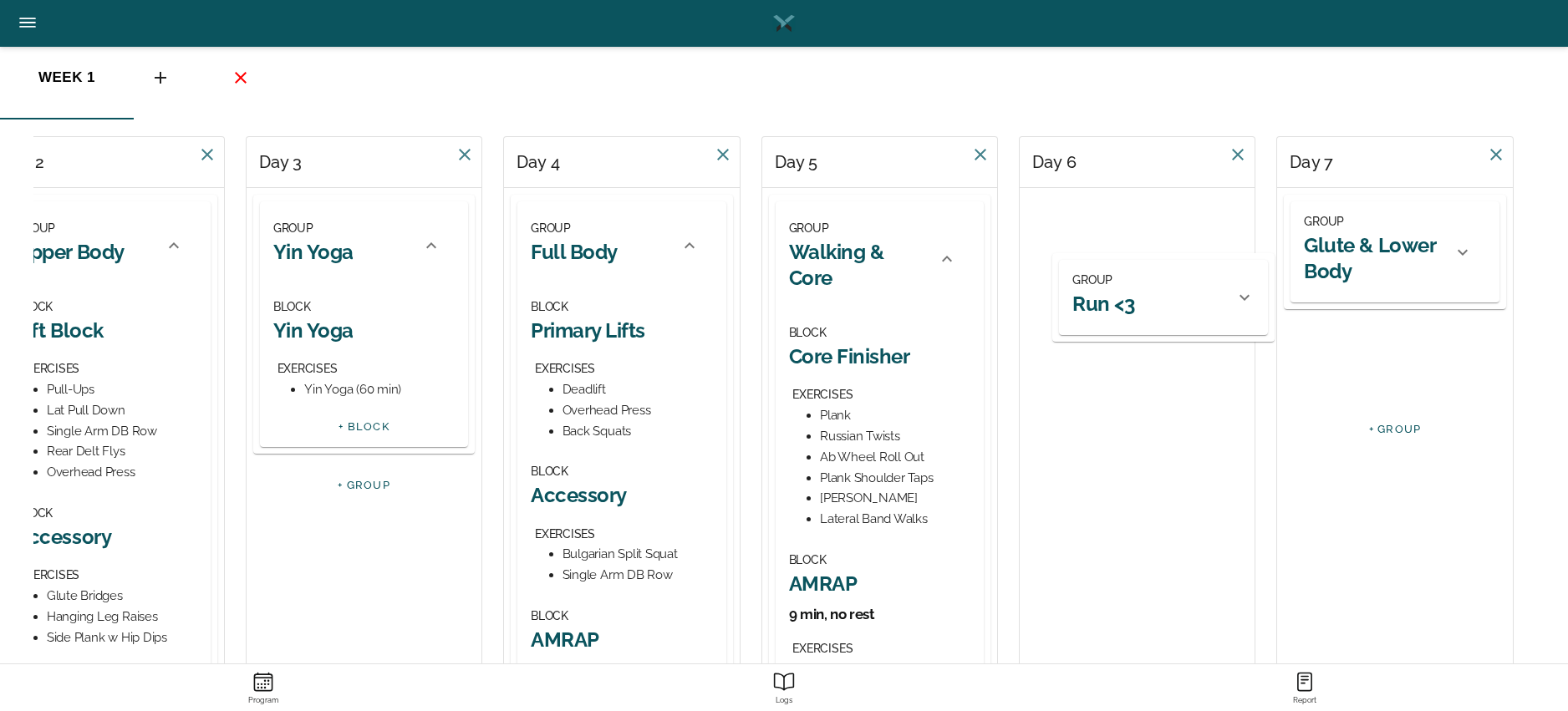
drag, startPoint x: 1357, startPoint y: 235, endPoint x: 1088, endPoint y: 289, distance: 274.4
click at [1059, 289] on div "Day 1 GROUP Rest/Active Recovery BLOCK Hot Girl Walk <3 EXERCISES Walk BLOCK Yo…" at bounding box center [784, 545] width 1501 height 819
click at [1390, 247] on icon at bounding box center [1462, 252] width 20 height 20
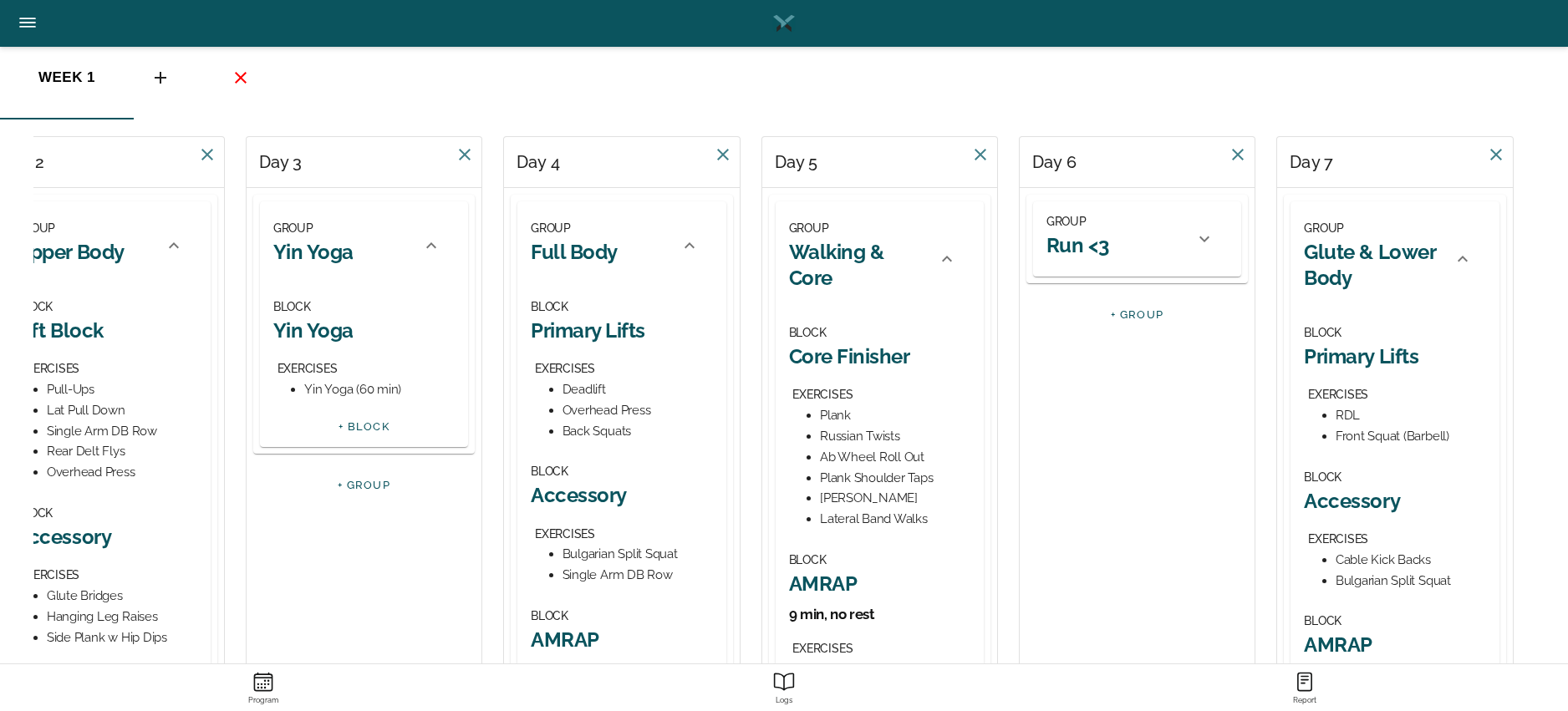
click at [1191, 236] on div at bounding box center [1204, 239] width 40 height 40
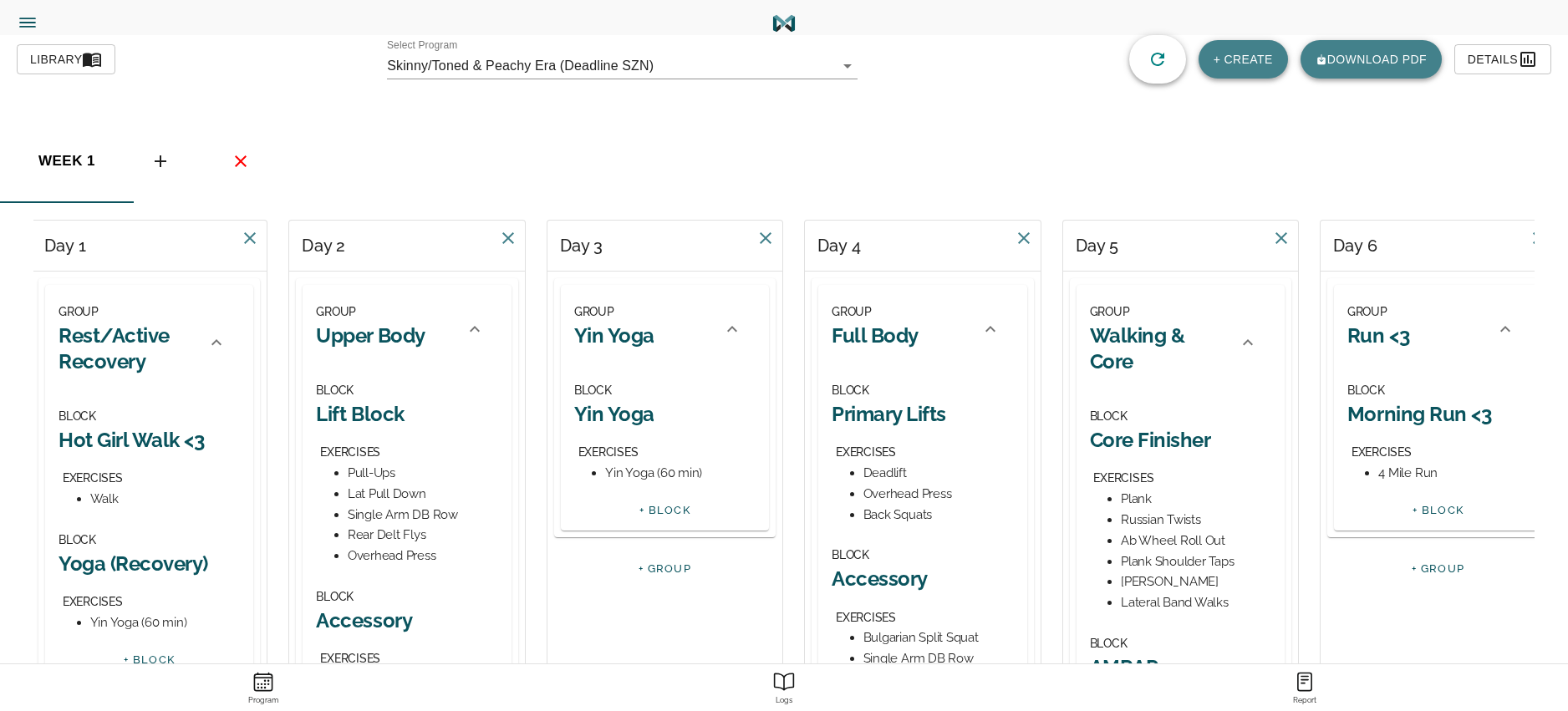
scroll to position [0, 0]
click at [631, 346] on h2 "Yin Yoga" at bounding box center [617, 335] width 80 height 26
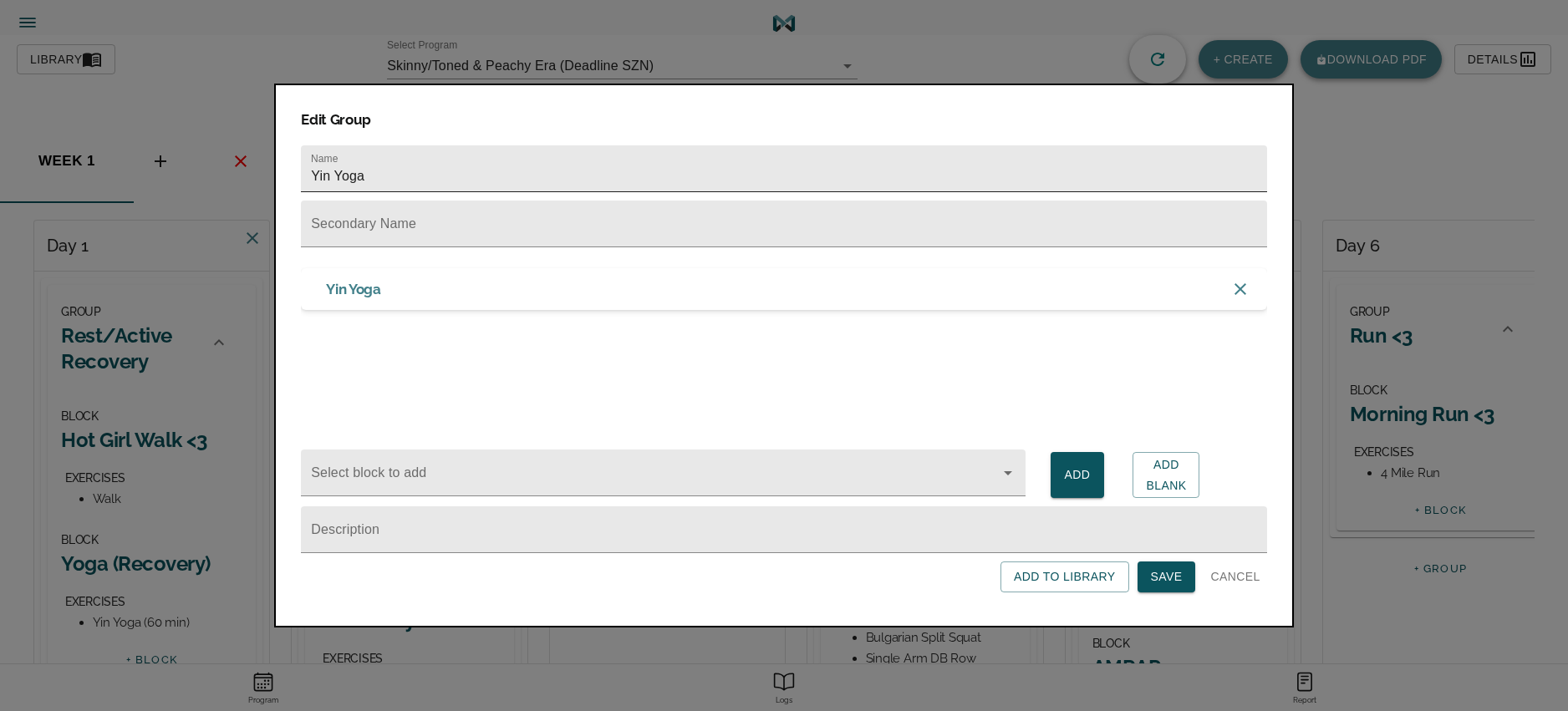
click at [427, 166] on input "Yin Yoga" at bounding box center [783, 169] width 965 height 46
type input "Yin Yoga <3"
click at [1160, 581] on span "Save" at bounding box center [1166, 577] width 32 height 21
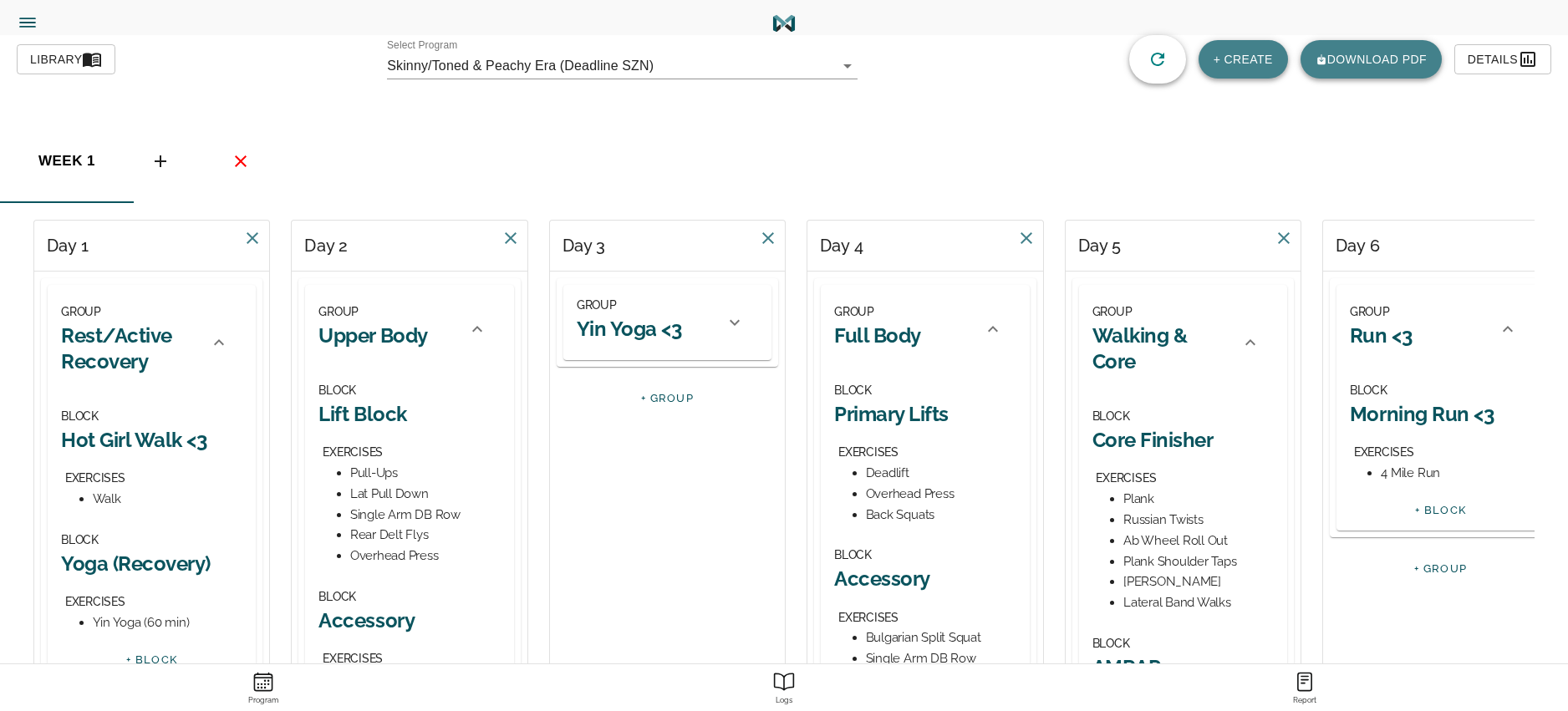
click at [707, 344] on div "GROUP Yin Yoga <3" at bounding box center [645, 323] width 138 height 56
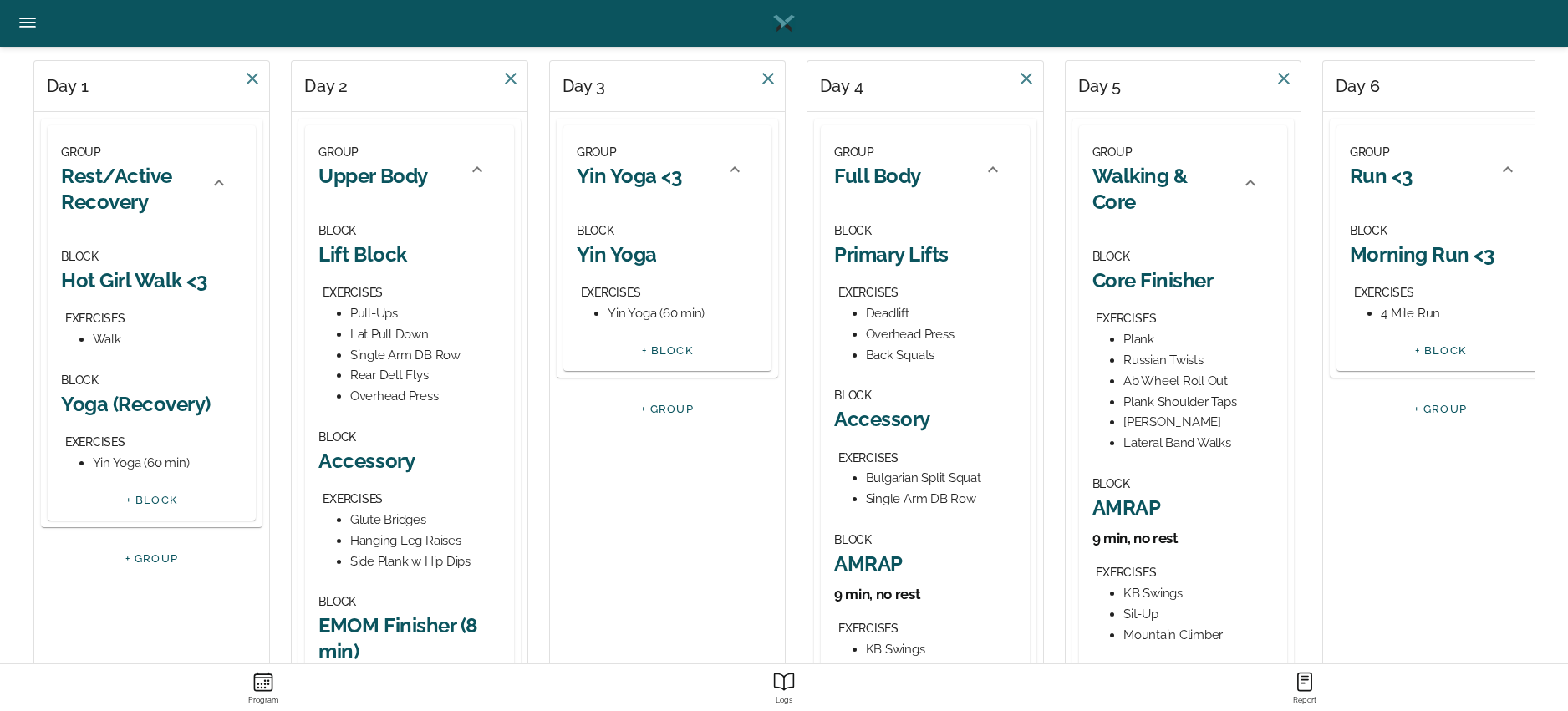
scroll to position [179, 0]
